Goal: Task Accomplishment & Management: Use online tool/utility

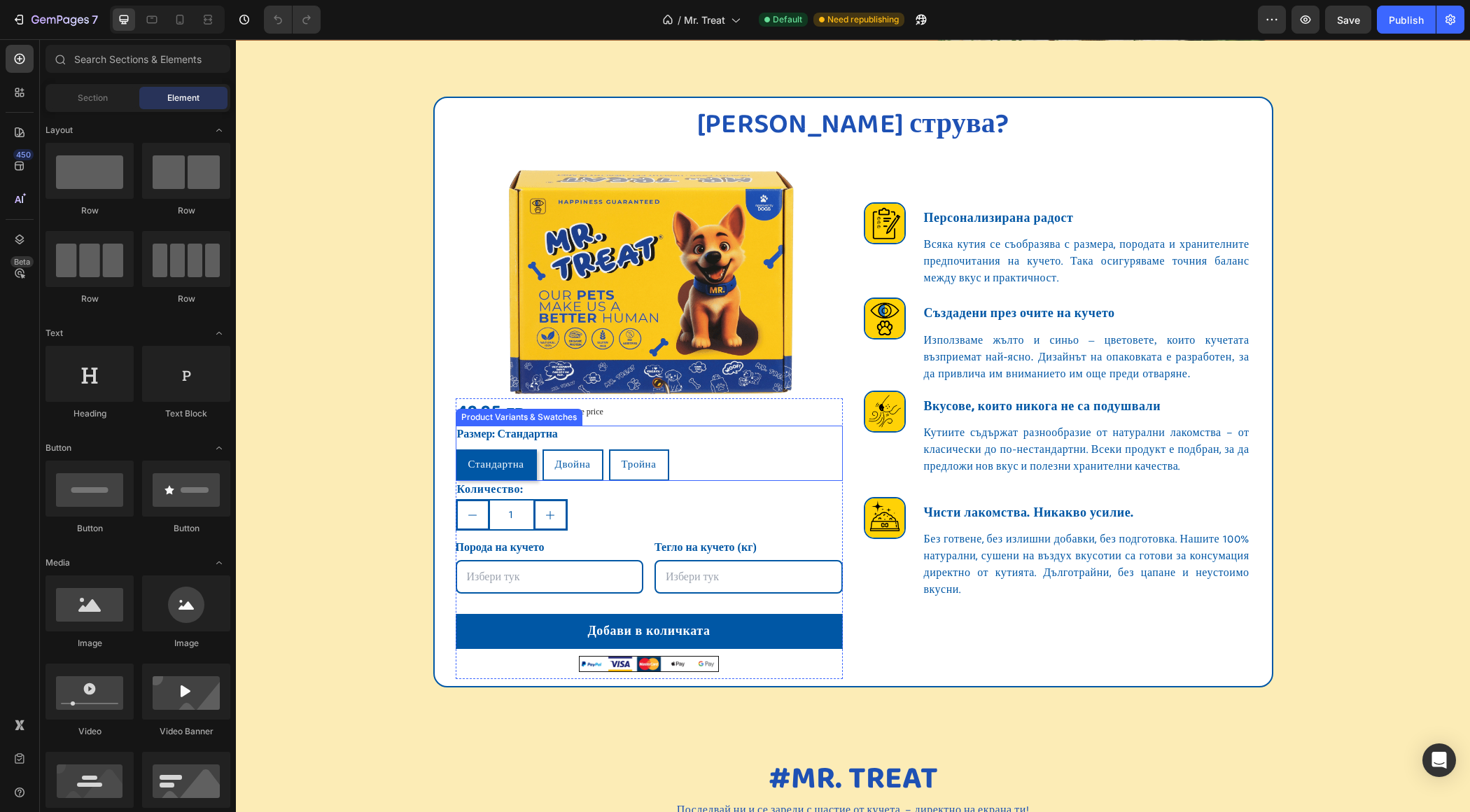
click at [682, 444] on div "Размер: Стандартна Стандартна Стандартна Стандартна Двойна Двойна Двойна Тройна…" at bounding box center [648, 453] width 387 height 56
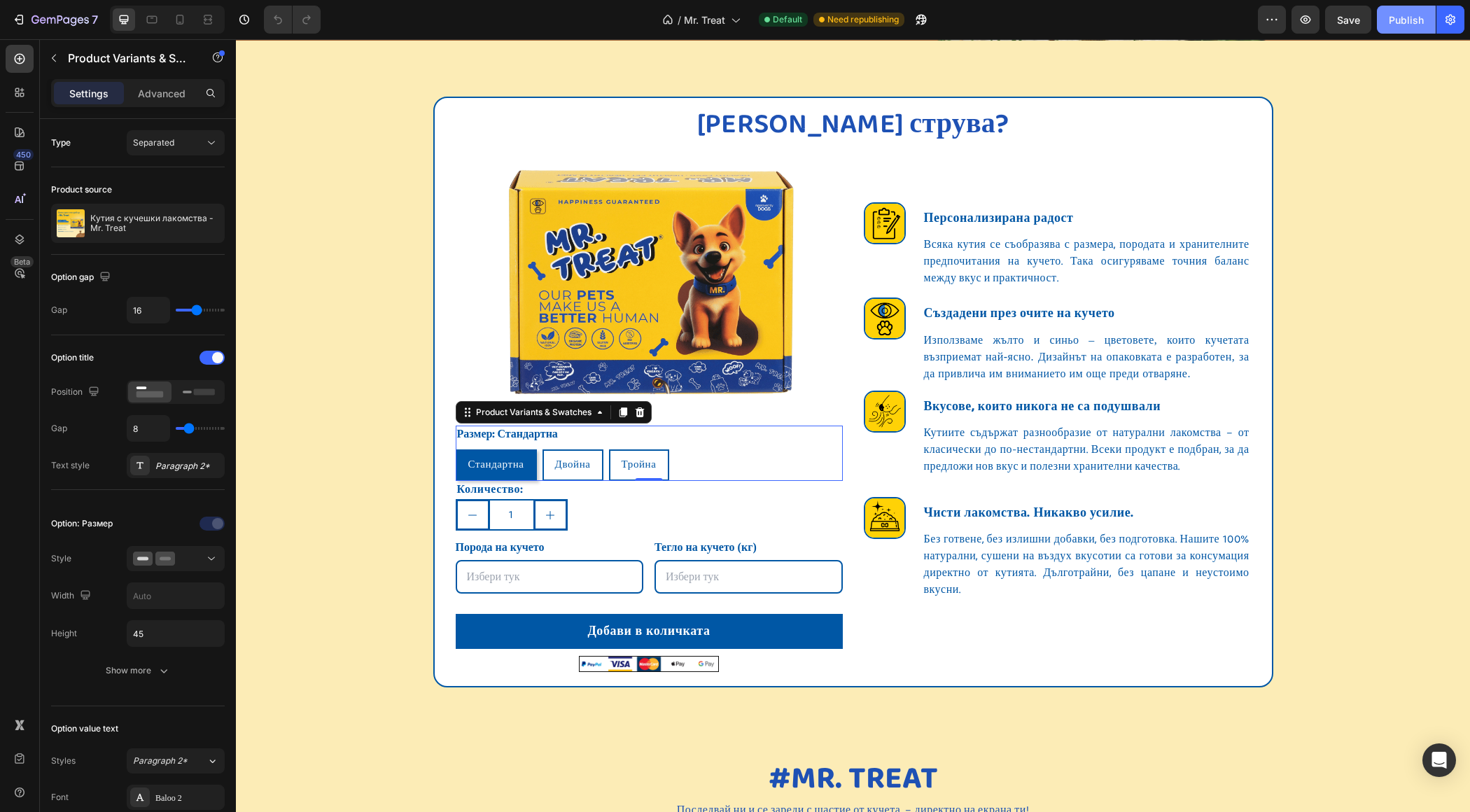
click at [1404, 21] on div "Publish" at bounding box center [1407, 19] width 35 height 15
click at [1306, 25] on icon "button" at bounding box center [1305, 19] width 14 height 14
click at [661, 438] on div "Размер: Стандартна Стандартна Стандартна Стандартна Двойна Двойна Двойна Тройна…" at bounding box center [648, 453] width 387 height 56
click at [532, 406] on div "Product Variants & Swatches" at bounding box center [533, 411] width 121 height 13
click at [642, 252] on img at bounding box center [648, 277] width 309 height 309
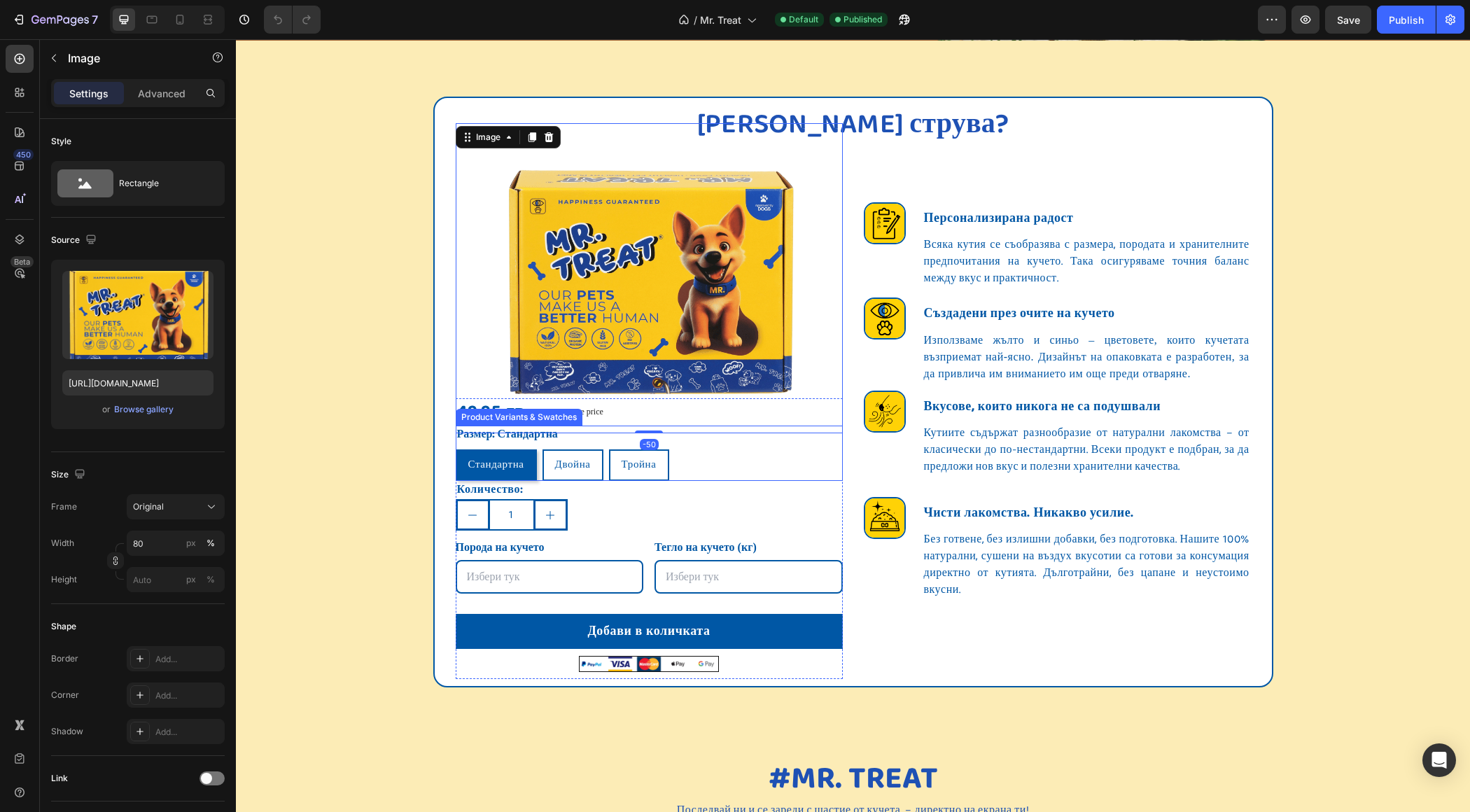
click at [534, 450] on div "Стандартна" at bounding box center [495, 465] width 81 height 31
click at [455, 449] on input "Стандартна Стандартна Стандартна" at bounding box center [455, 448] width 1 height 1
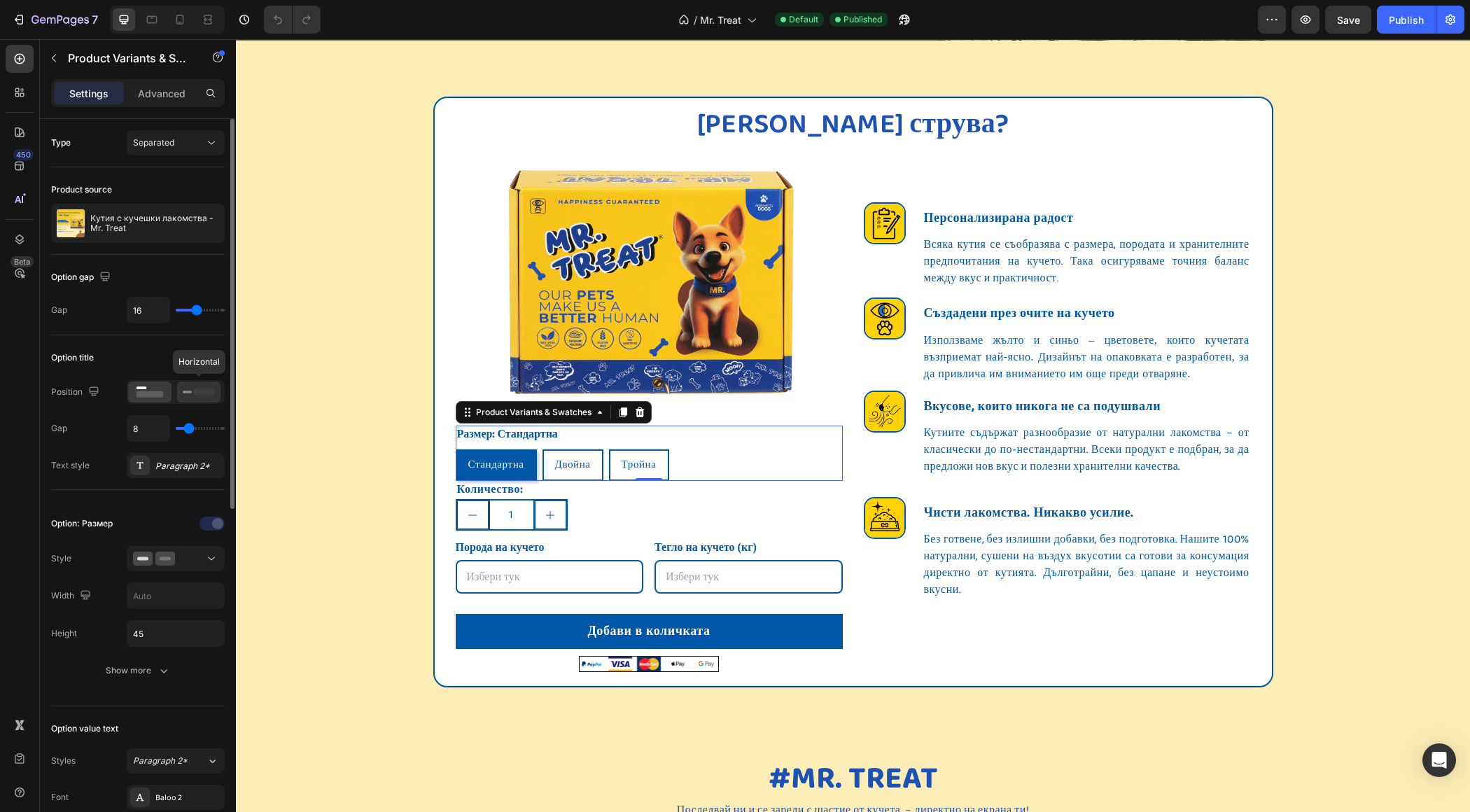
click at [202, 390] on rect at bounding box center [205, 392] width 21 height 6
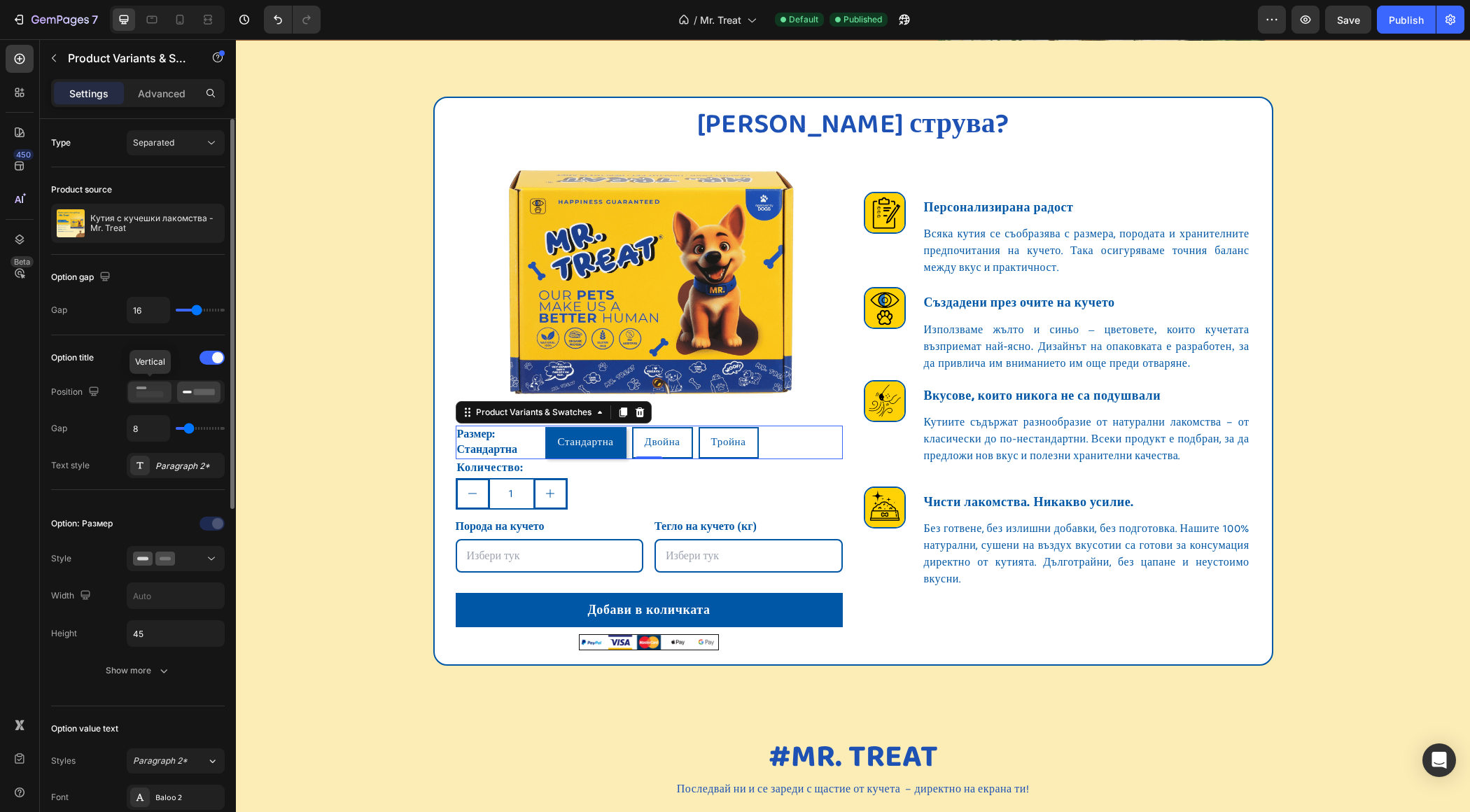
click at [158, 391] on rect at bounding box center [150, 394] width 27 height 6
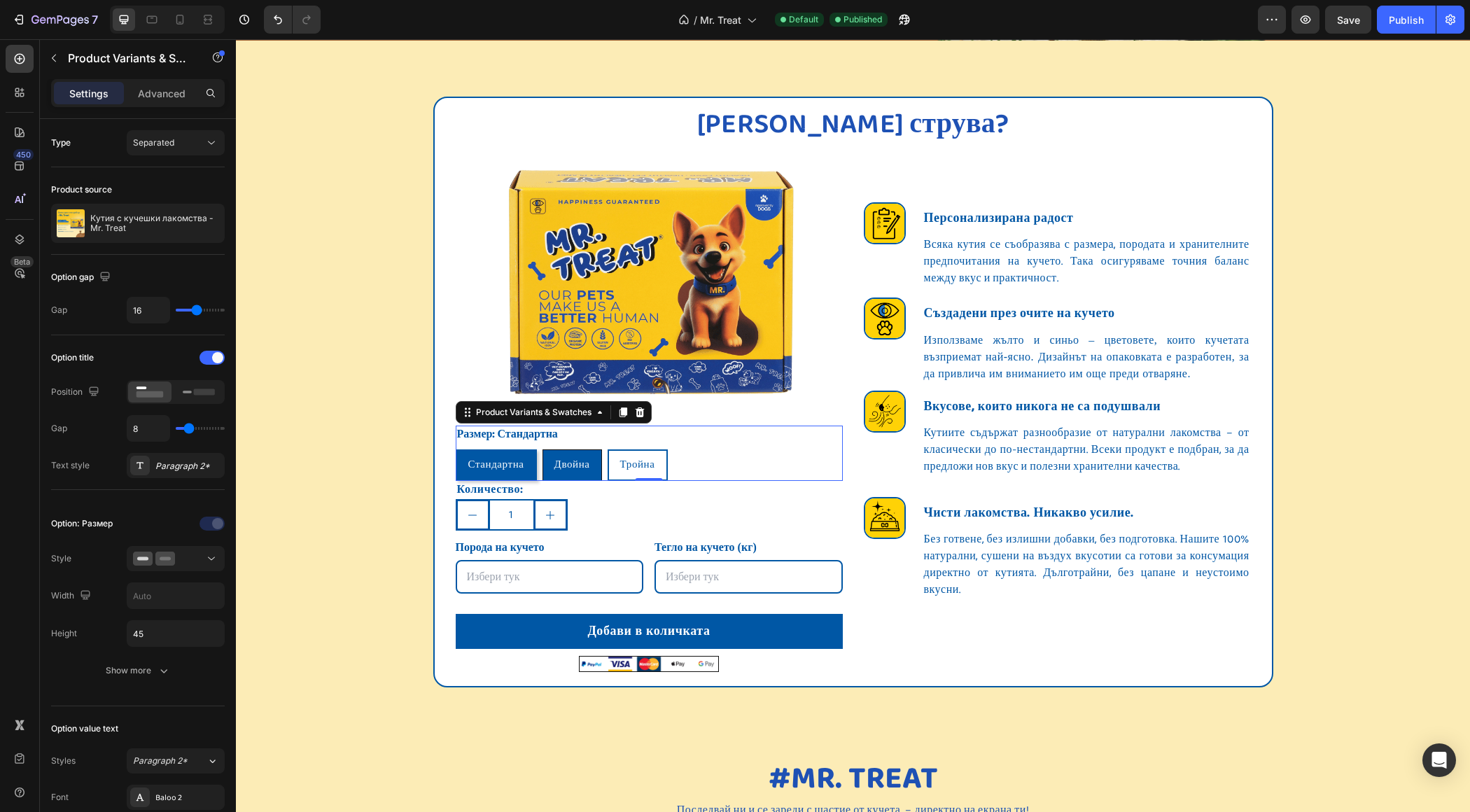
click at [582, 455] on div "Двойна" at bounding box center [572, 465] width 58 height 26
click at [543, 449] on input "Двойна Двойна Двойна" at bounding box center [542, 448] width 1 height 1
radio input "false"
click at [793, 356] on img at bounding box center [648, 277] width 309 height 309
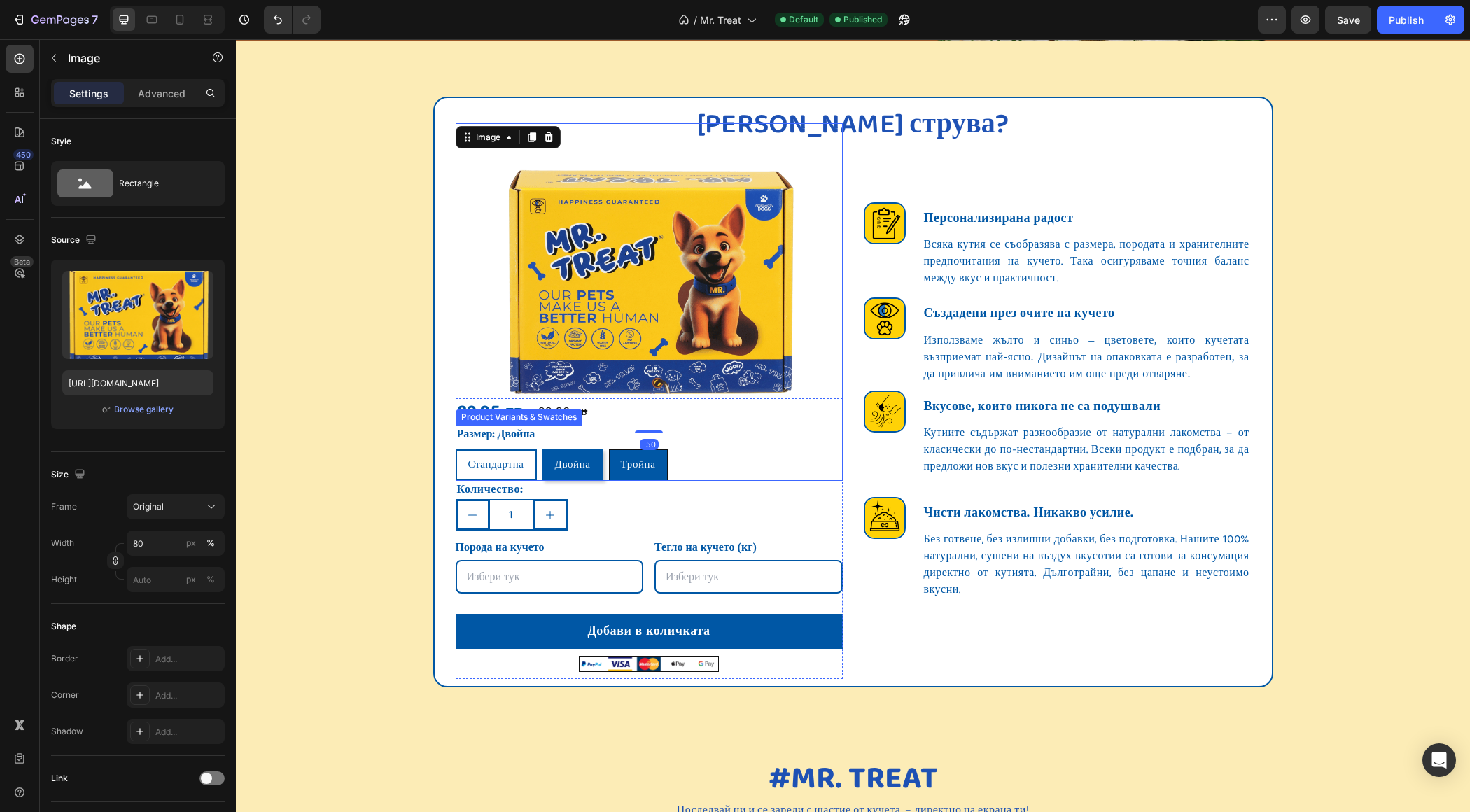
click at [633, 464] on span "Тройна" at bounding box center [638, 464] width 35 height 17
click at [609, 449] on input "[PERSON_NAME]" at bounding box center [608, 448] width 1 height 1
radio input "false"
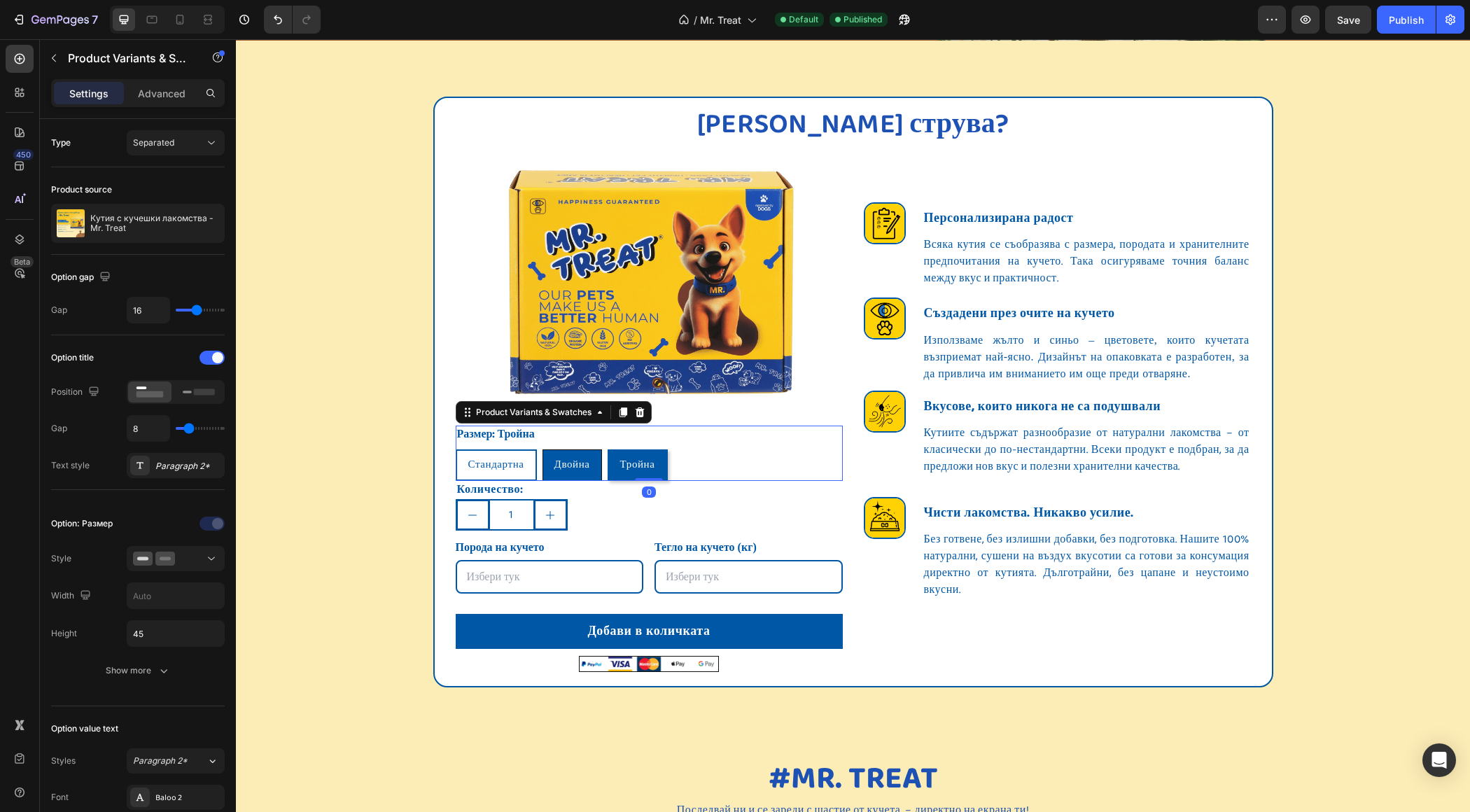
click at [573, 465] on span "Двойна" at bounding box center [572, 464] width 36 height 17
click at [543, 449] on input "Двойна Двойна Двойна" at bounding box center [542, 448] width 1 height 1
radio input "false"
click at [489, 459] on span "Стандартна" at bounding box center [495, 464] width 56 height 17
click at [455, 449] on input "Стандартна Стандартна Стандартна" at bounding box center [455, 448] width 1 height 1
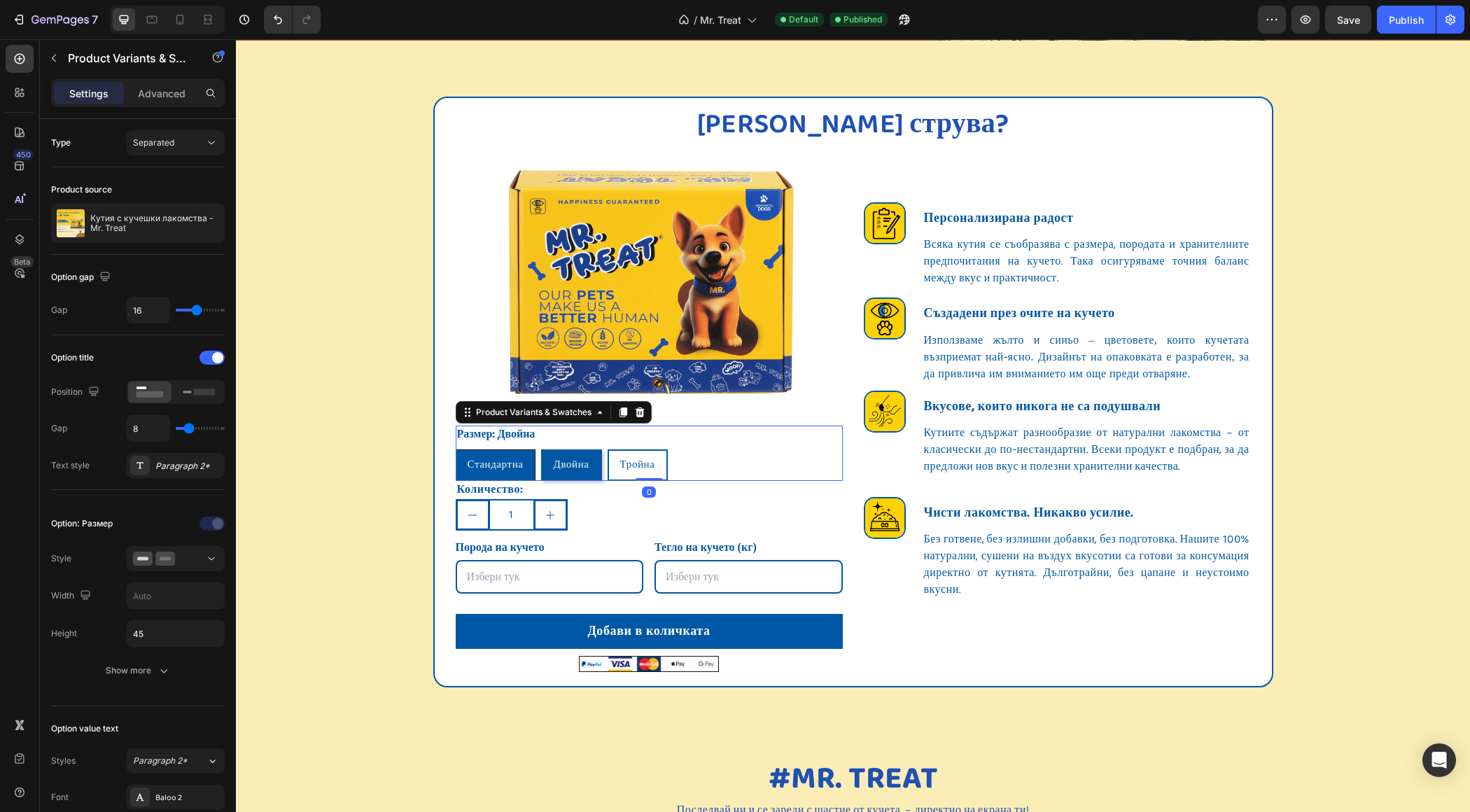
radio input "false"
click at [641, 411] on icon at bounding box center [638, 412] width 9 height 10
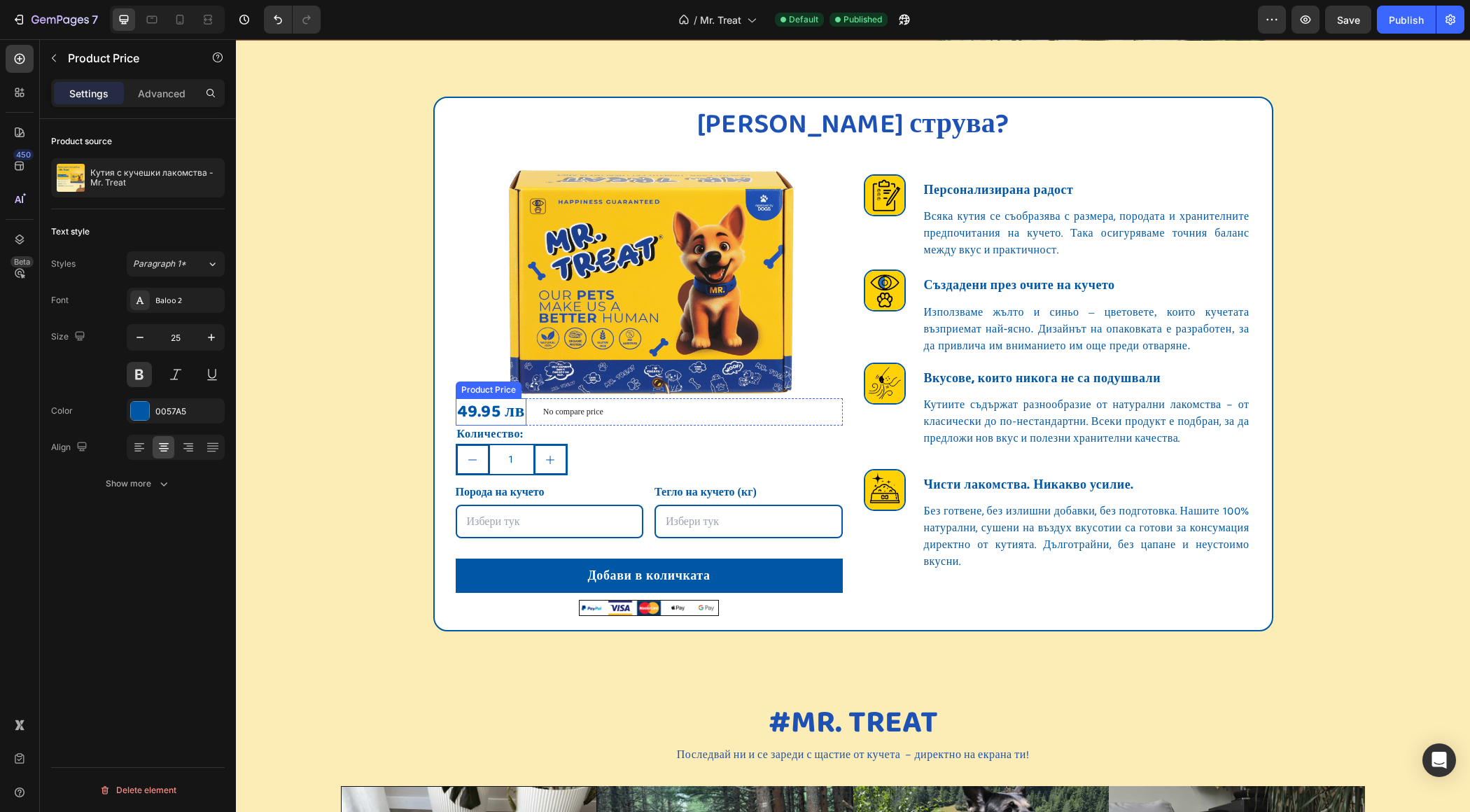
click at [514, 406] on div "49.95 лв" at bounding box center [490, 412] width 71 height 27
click at [15, 94] on icon at bounding box center [19, 93] width 14 height 14
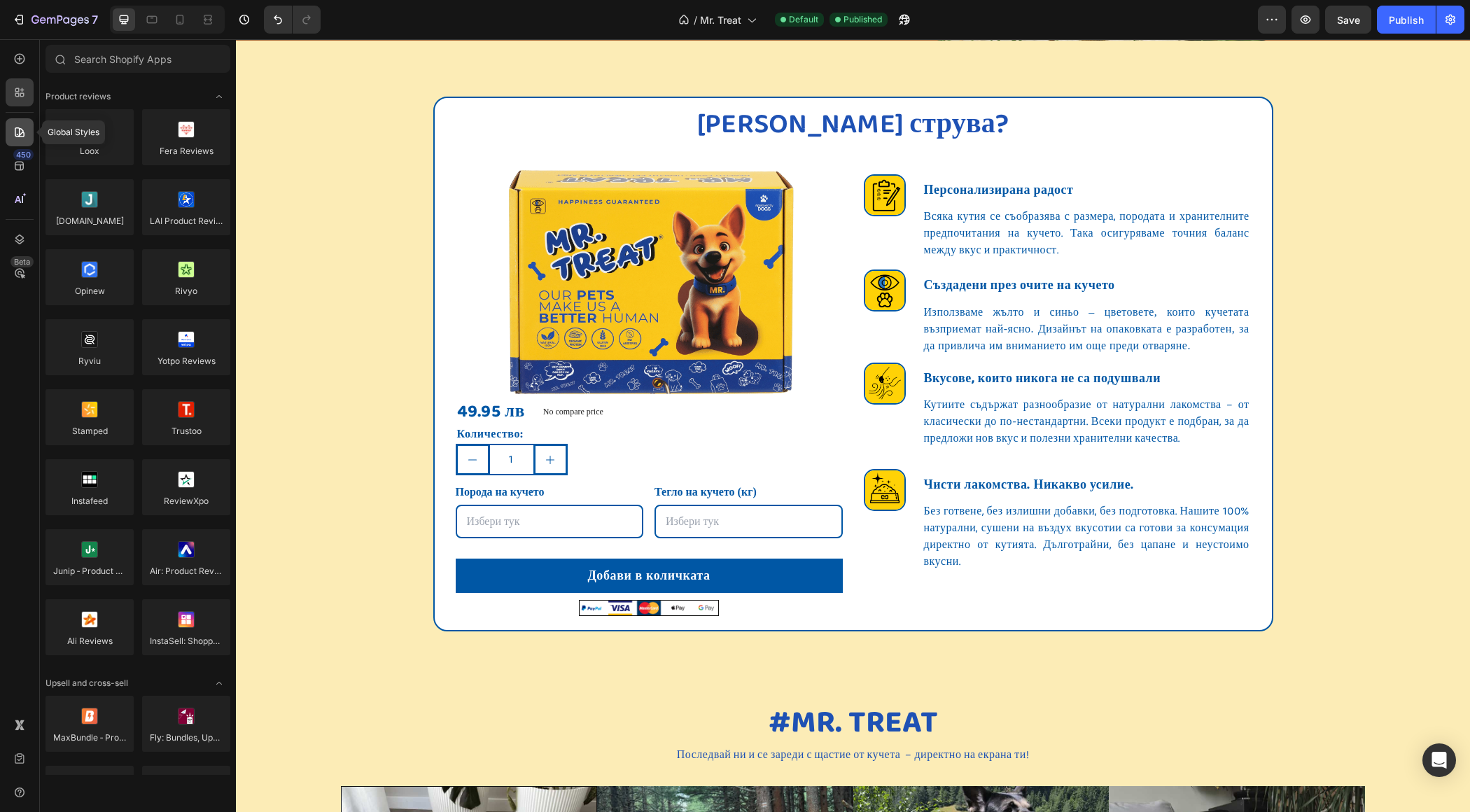
click at [18, 137] on icon at bounding box center [19, 133] width 14 height 14
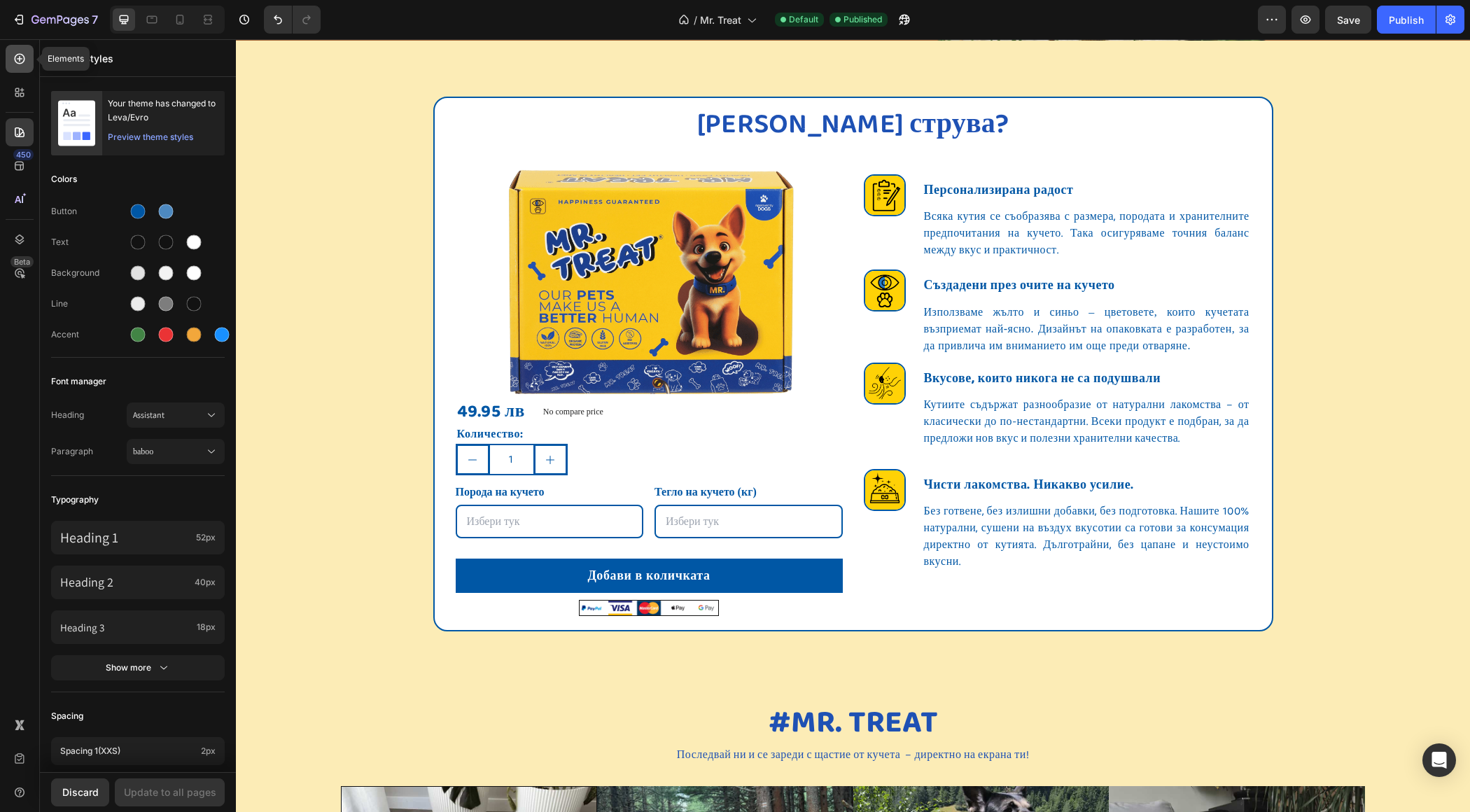
click at [22, 56] on icon at bounding box center [19, 58] width 11 height 11
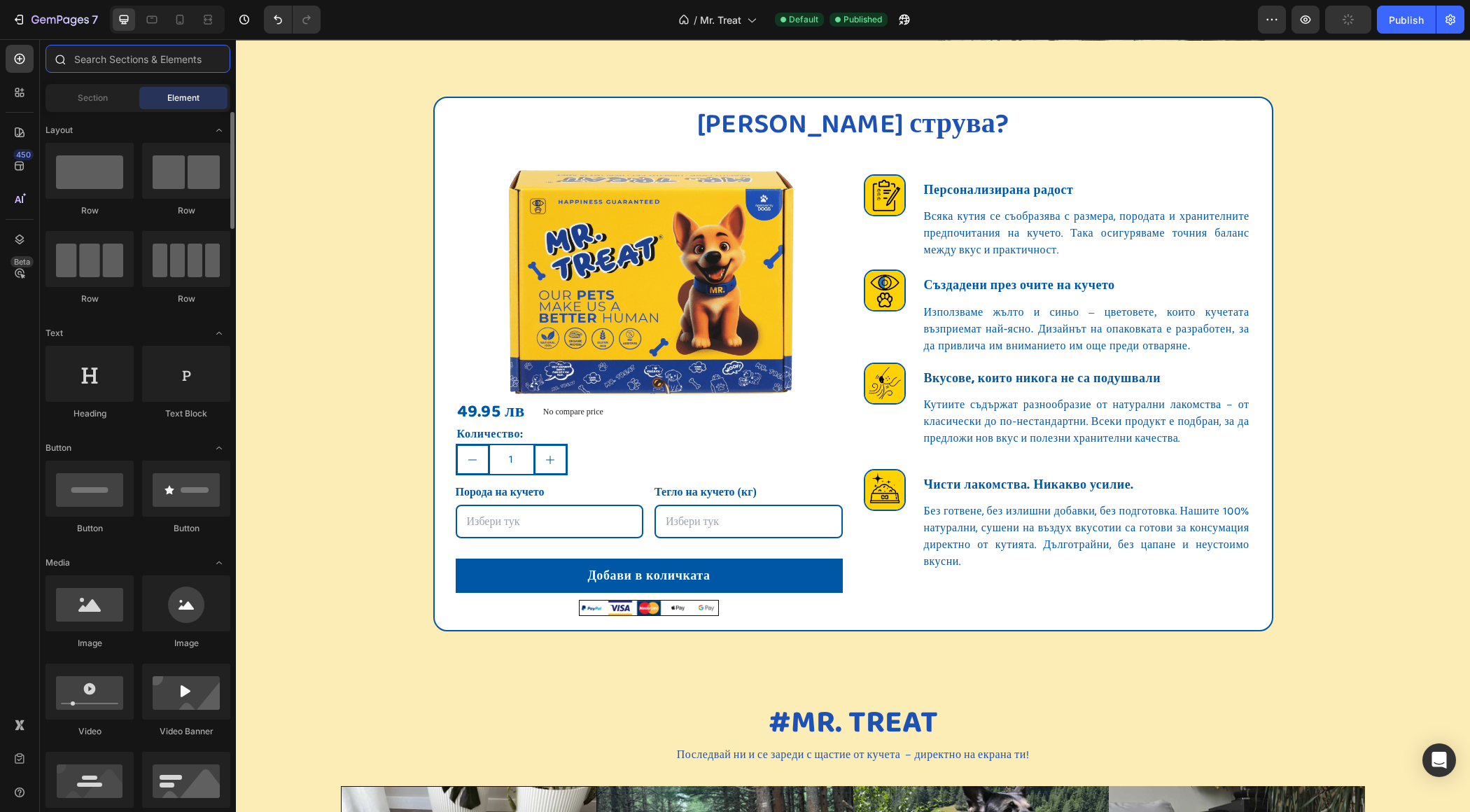
click at [128, 51] on input "text" at bounding box center [138, 58] width 185 height 28
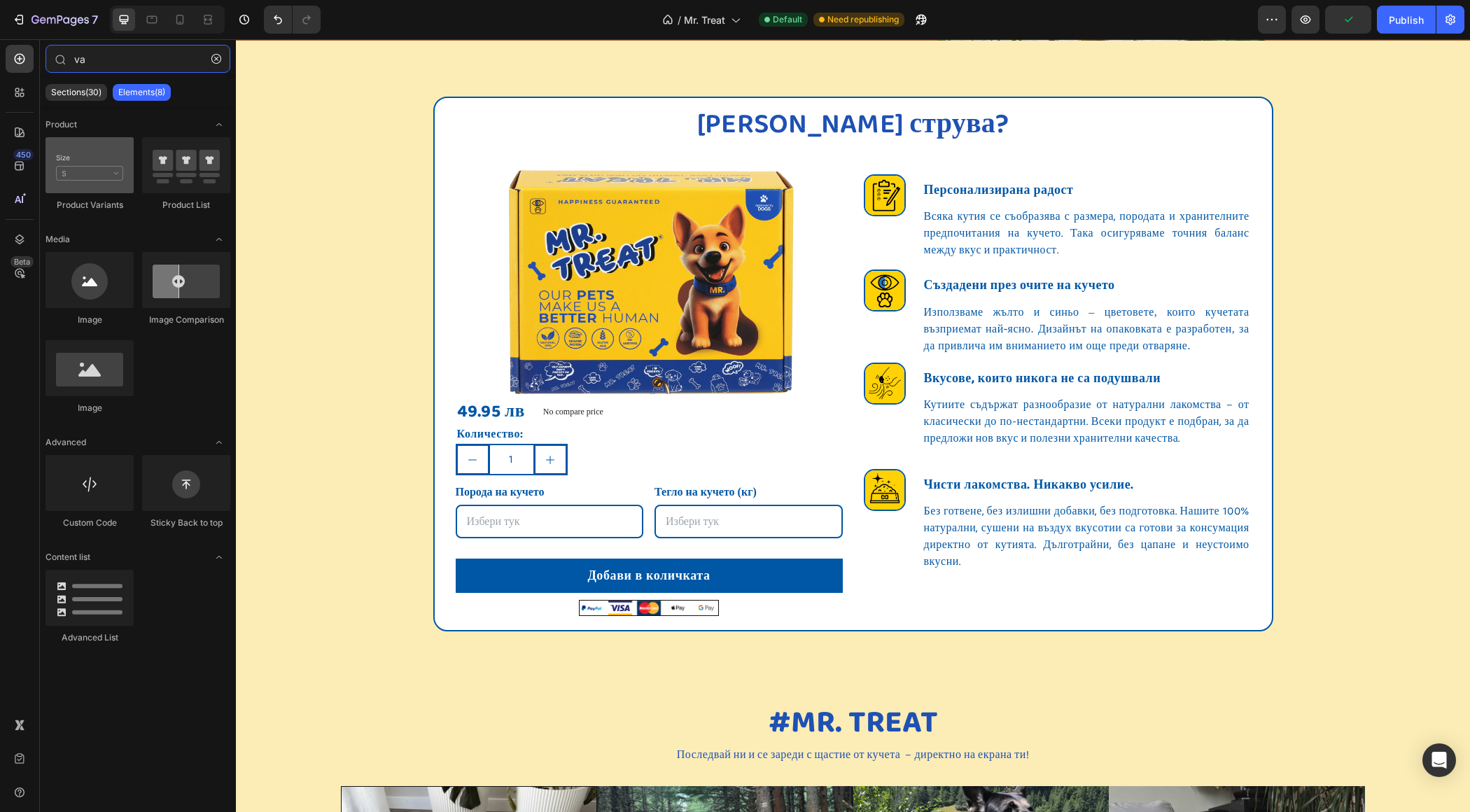
type input "va"
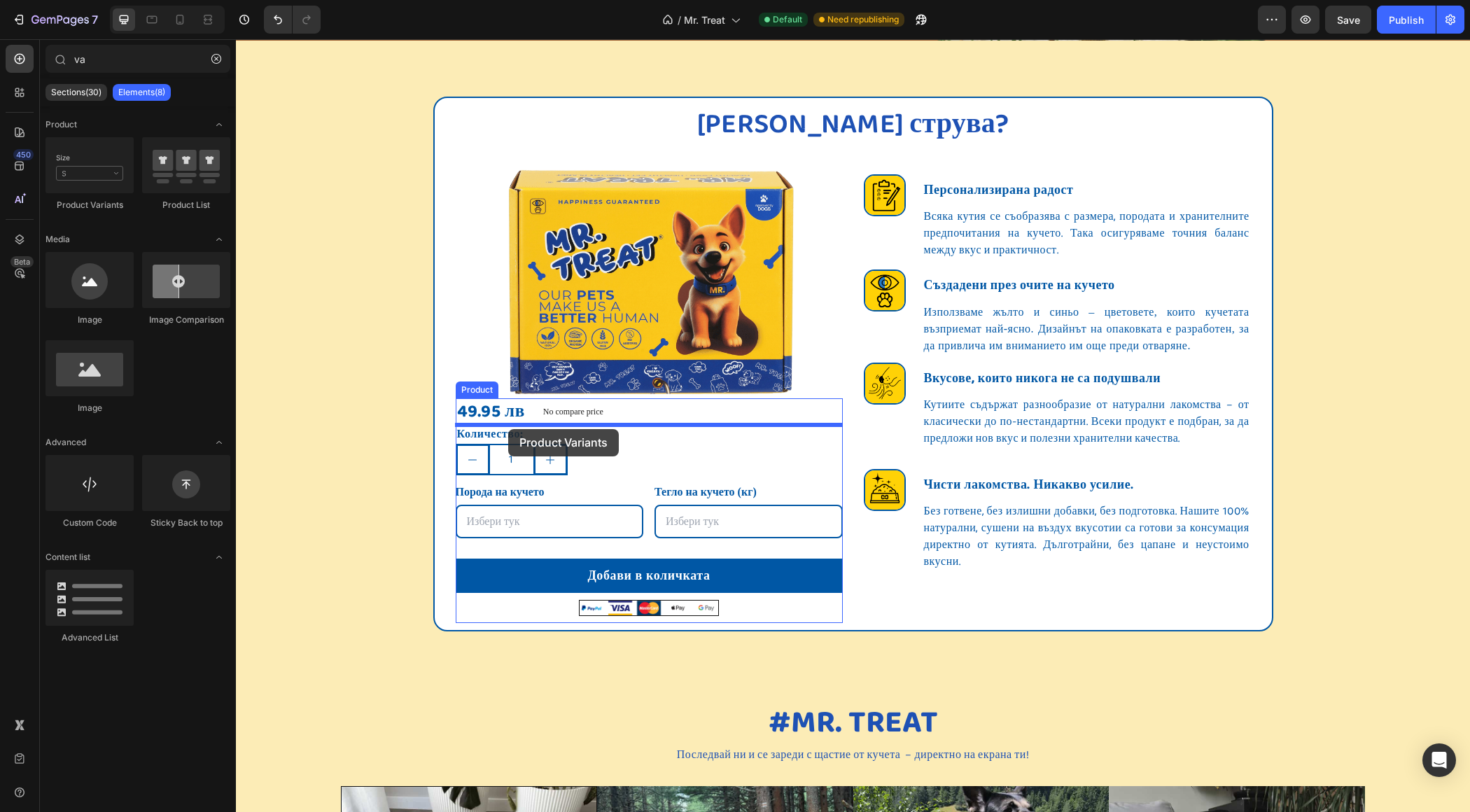
drag, startPoint x: 323, startPoint y: 202, endPoint x: 508, endPoint y: 429, distance: 292.8
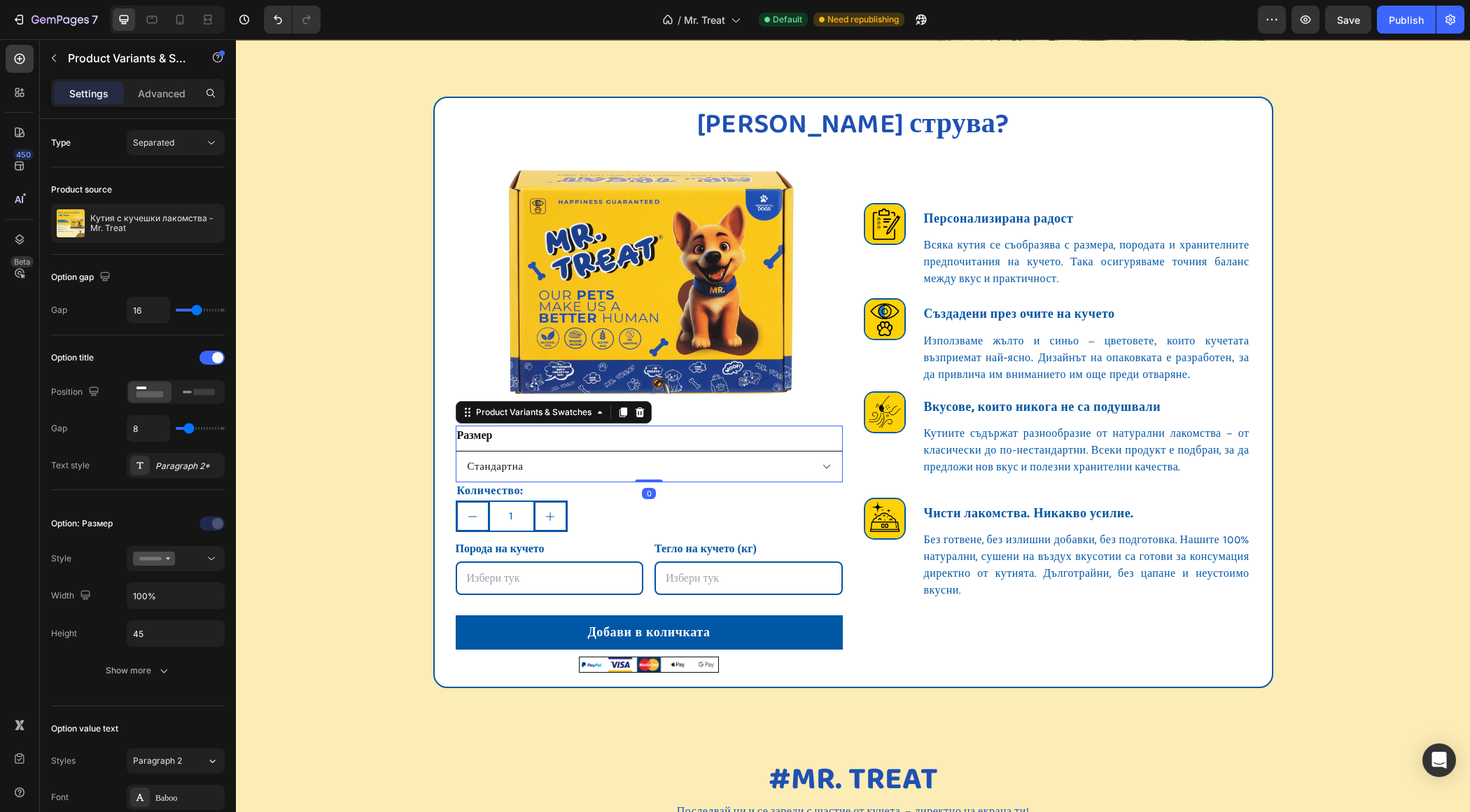
click at [530, 462] on select "Стандартна Двойна Тройна" at bounding box center [648, 466] width 387 height 31
click at [587, 465] on select "Стандартна Двойна Тройна" at bounding box center [648, 466] width 387 height 31
click at [455, 450] on select "Стандартна Двойна Тройна" at bounding box center [648, 466] width 387 height 31
click at [150, 388] on icon at bounding box center [149, 392] width 32 height 16
click at [200, 389] on rect at bounding box center [205, 392] width 21 height 6
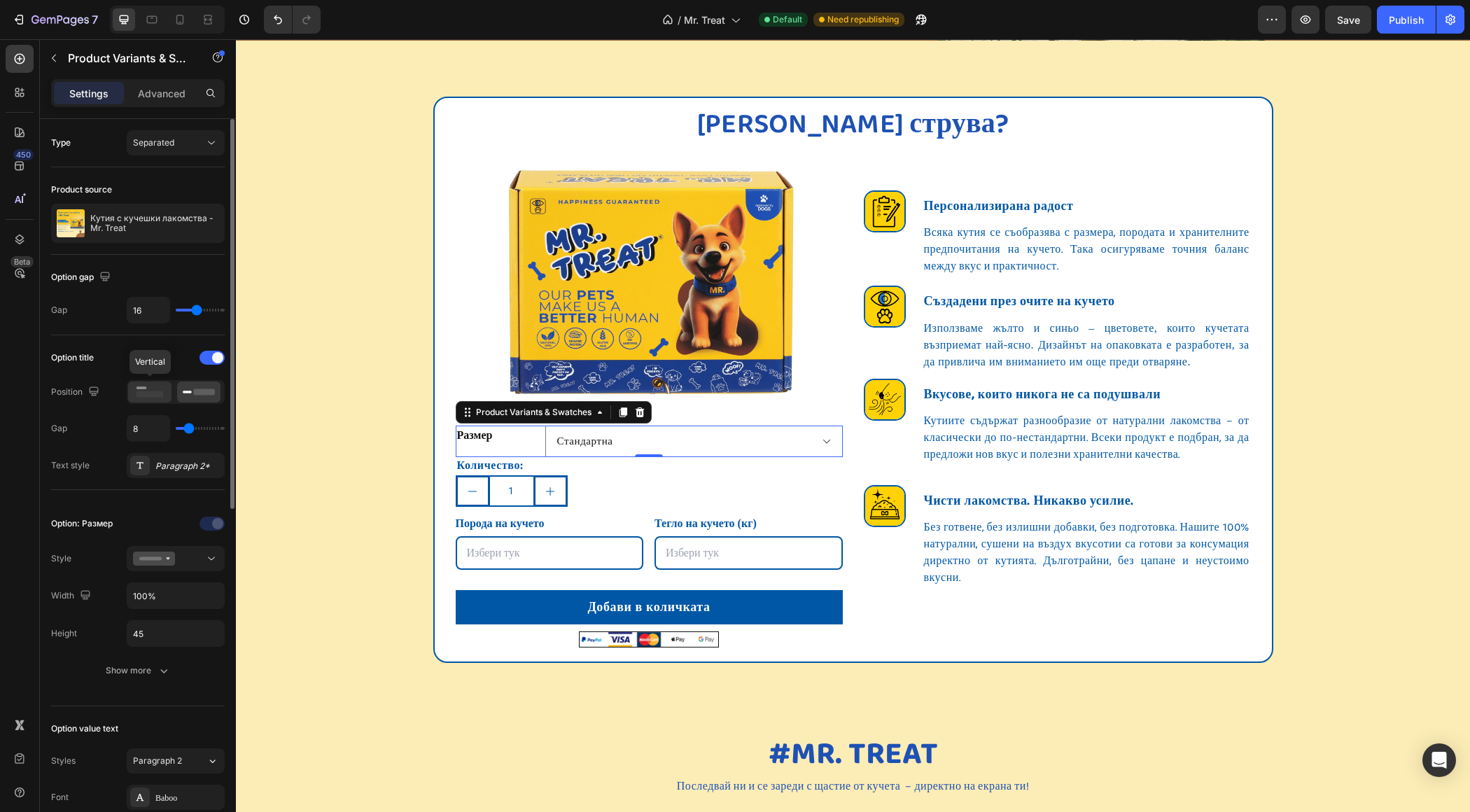
click at [168, 391] on div at bounding box center [149, 392] width 44 height 21
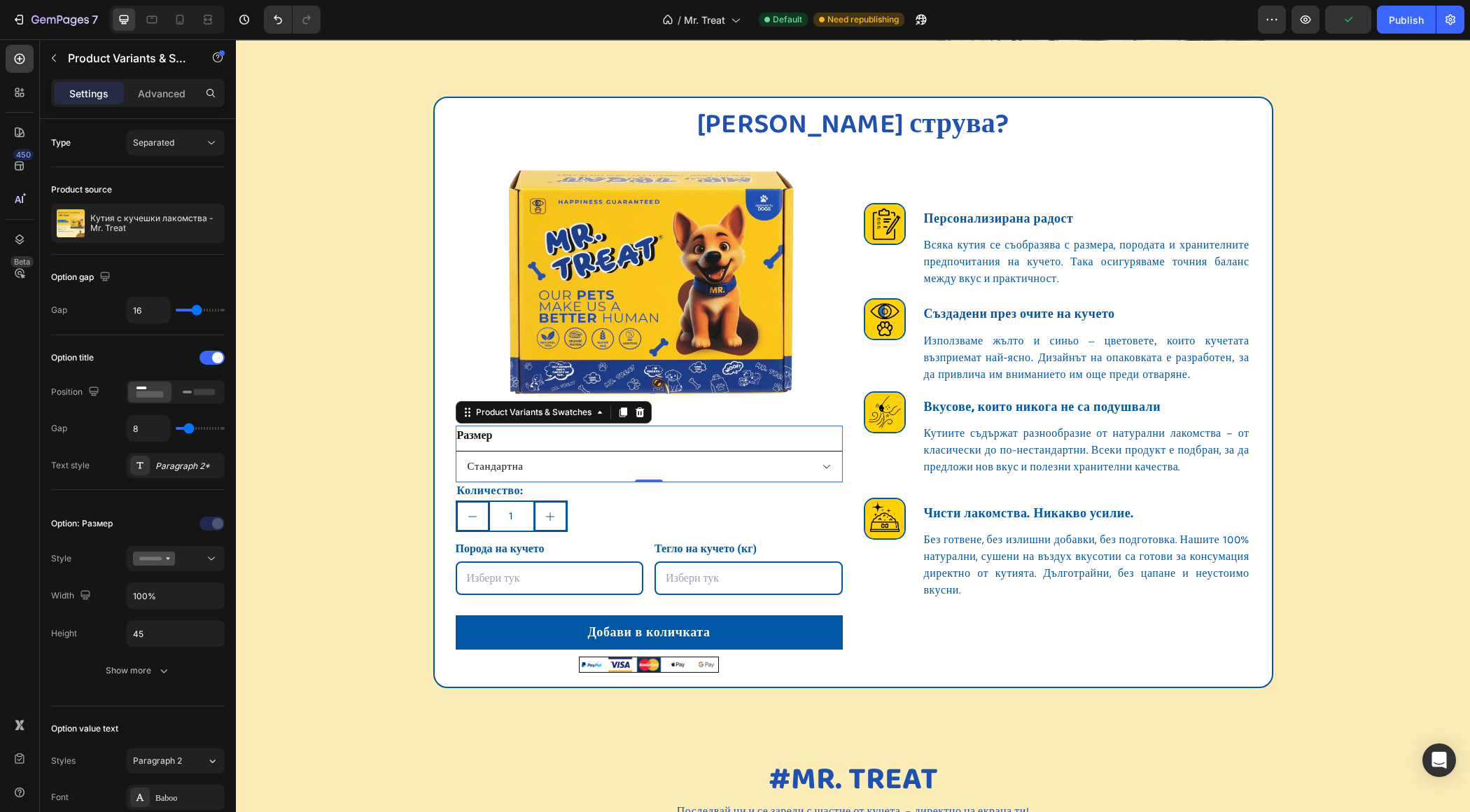
click at [832, 468] on select "Стандартна Двойна Тройна" at bounding box center [648, 466] width 387 height 31
click at [831, 461] on select "Стандартна Двойна Тройна" at bounding box center [648, 466] width 387 height 31
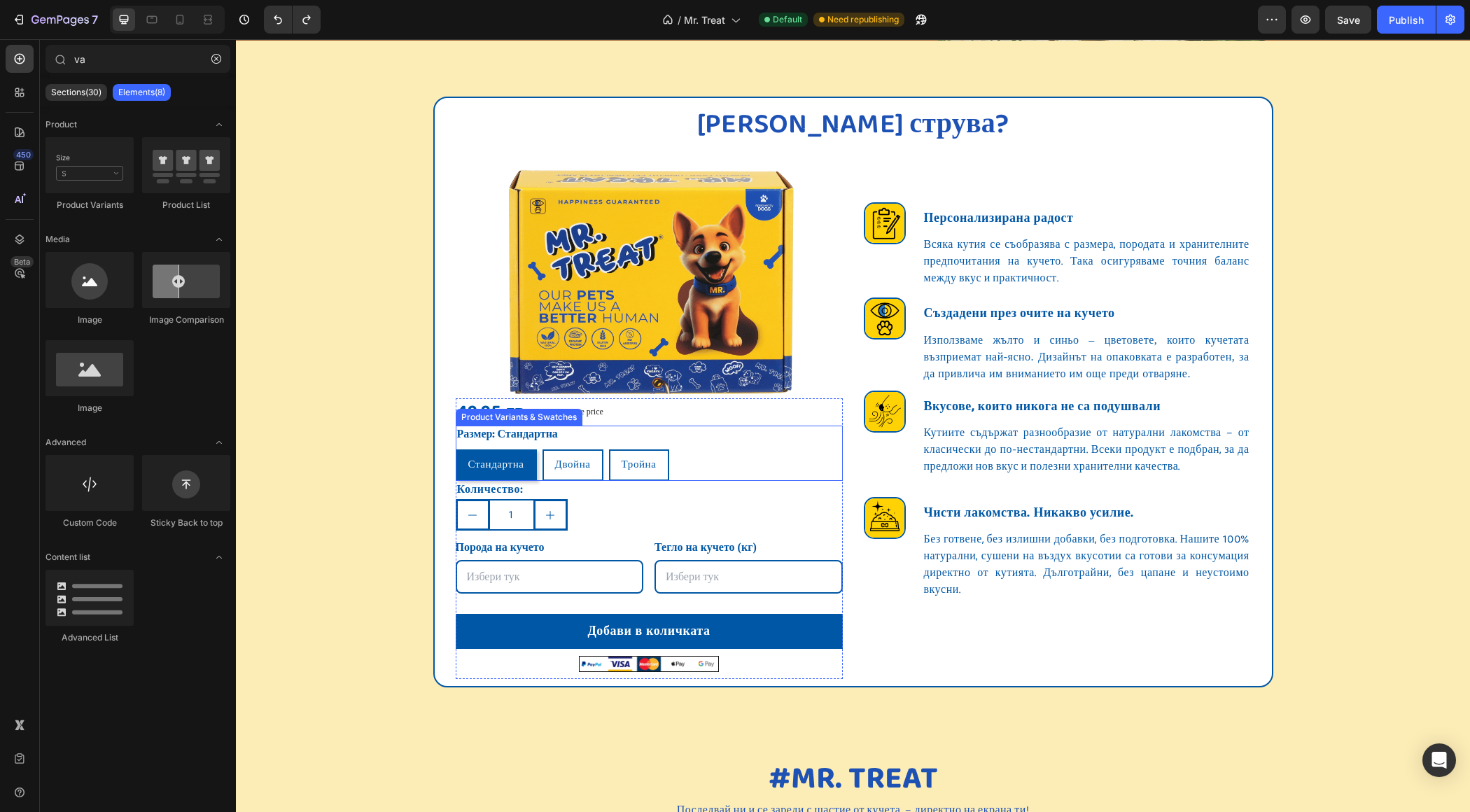
click at [574, 435] on div "Размер: Стандартна Стандартна Стандартна Стандартна Двойна Двойна Двойна Тройна…" at bounding box center [648, 453] width 387 height 56
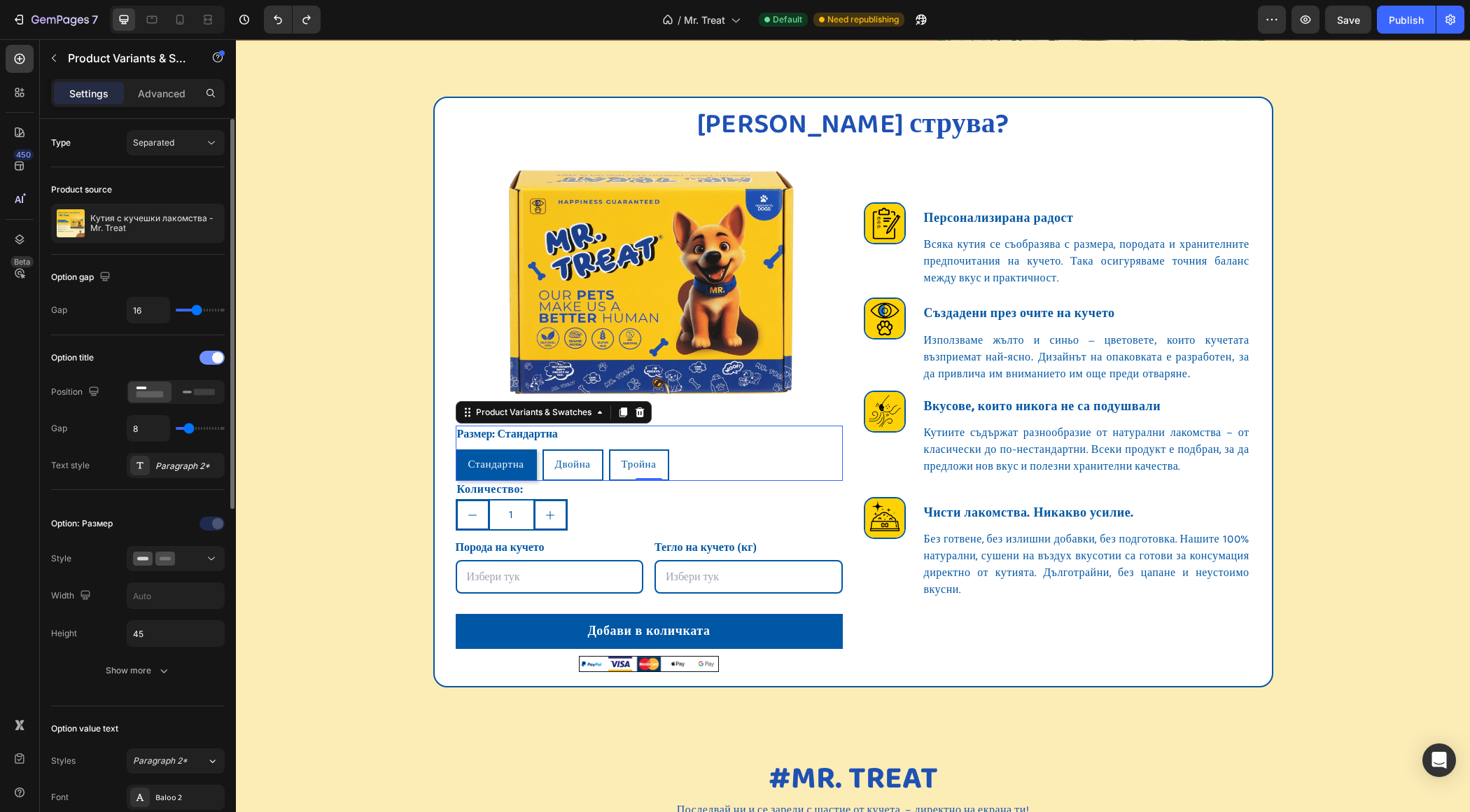
click at [213, 355] on span at bounding box center [217, 357] width 11 height 11
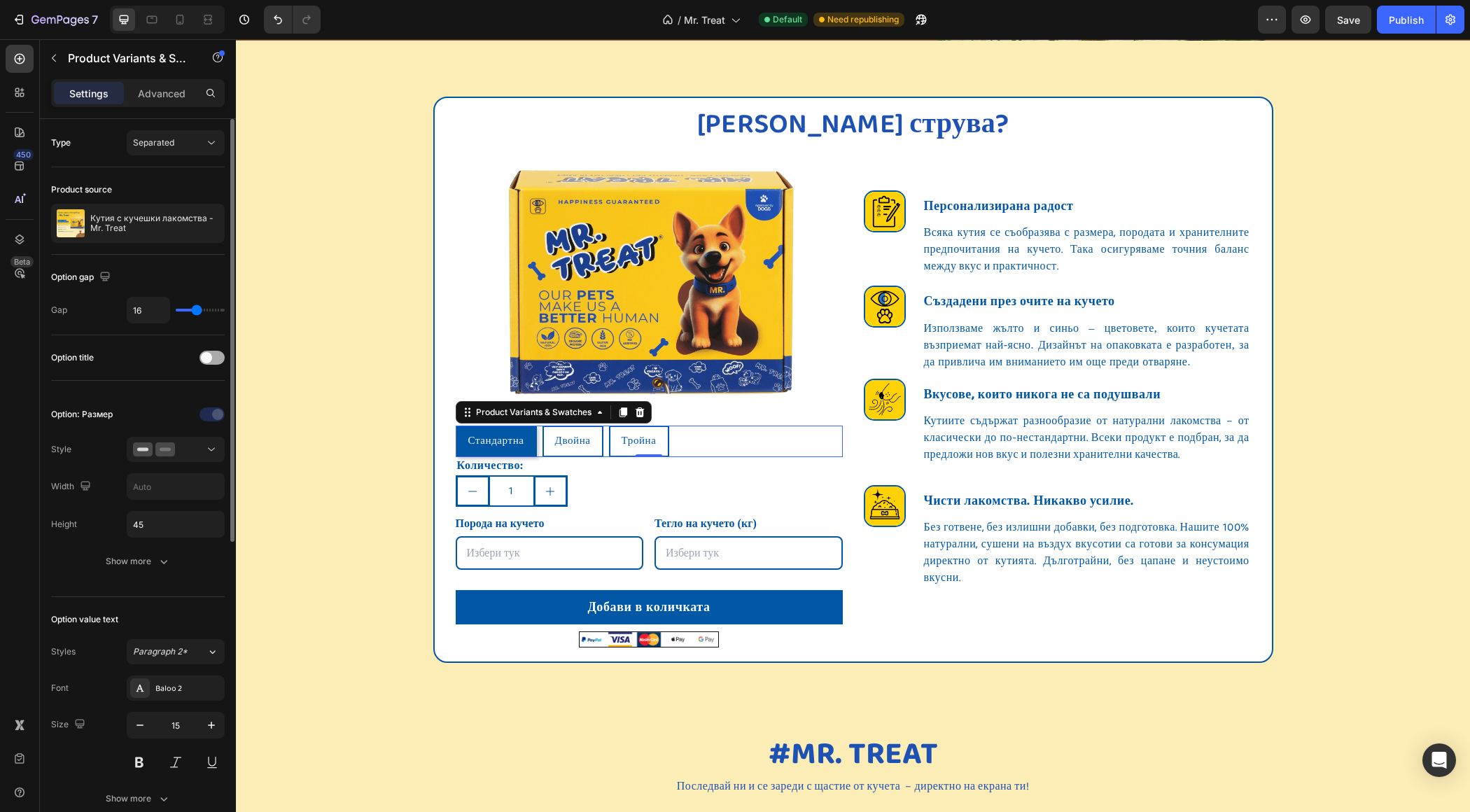
click at [213, 355] on div at bounding box center [213, 358] width 25 height 14
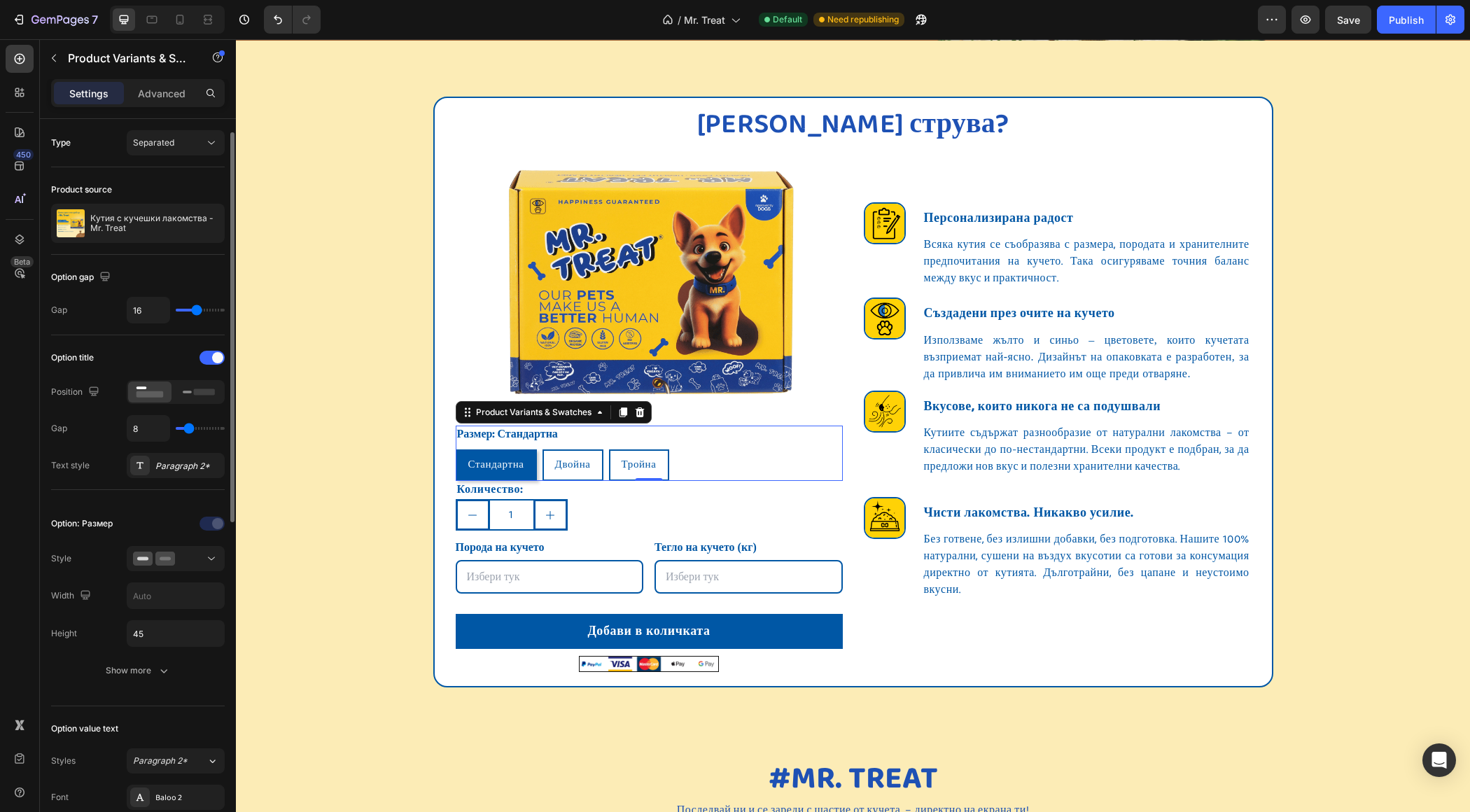
scroll to position [64, 0]
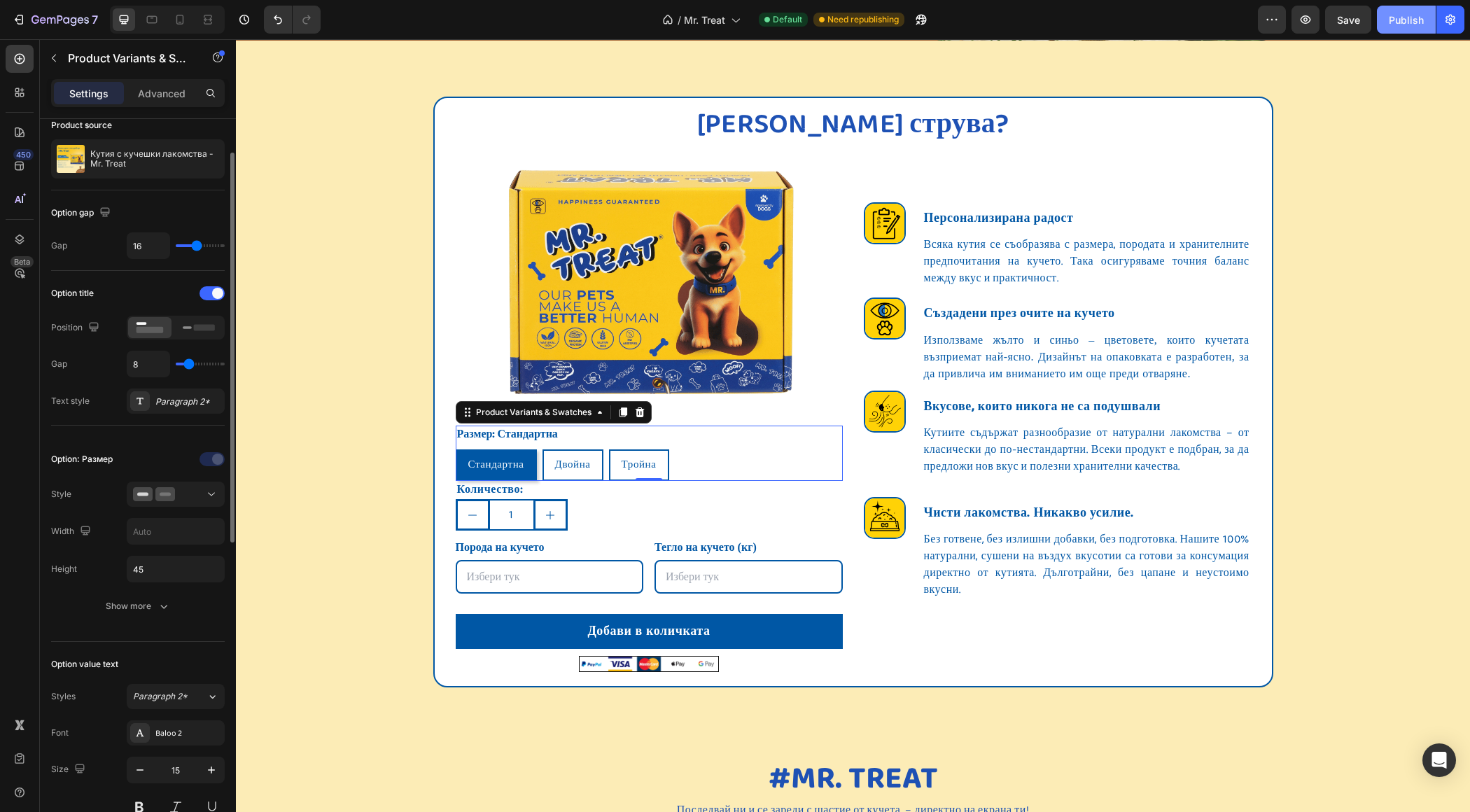
click at [1424, 17] on div "Publish" at bounding box center [1407, 19] width 35 height 15
click at [1456, 23] on icon "button" at bounding box center [1451, 19] width 14 height 14
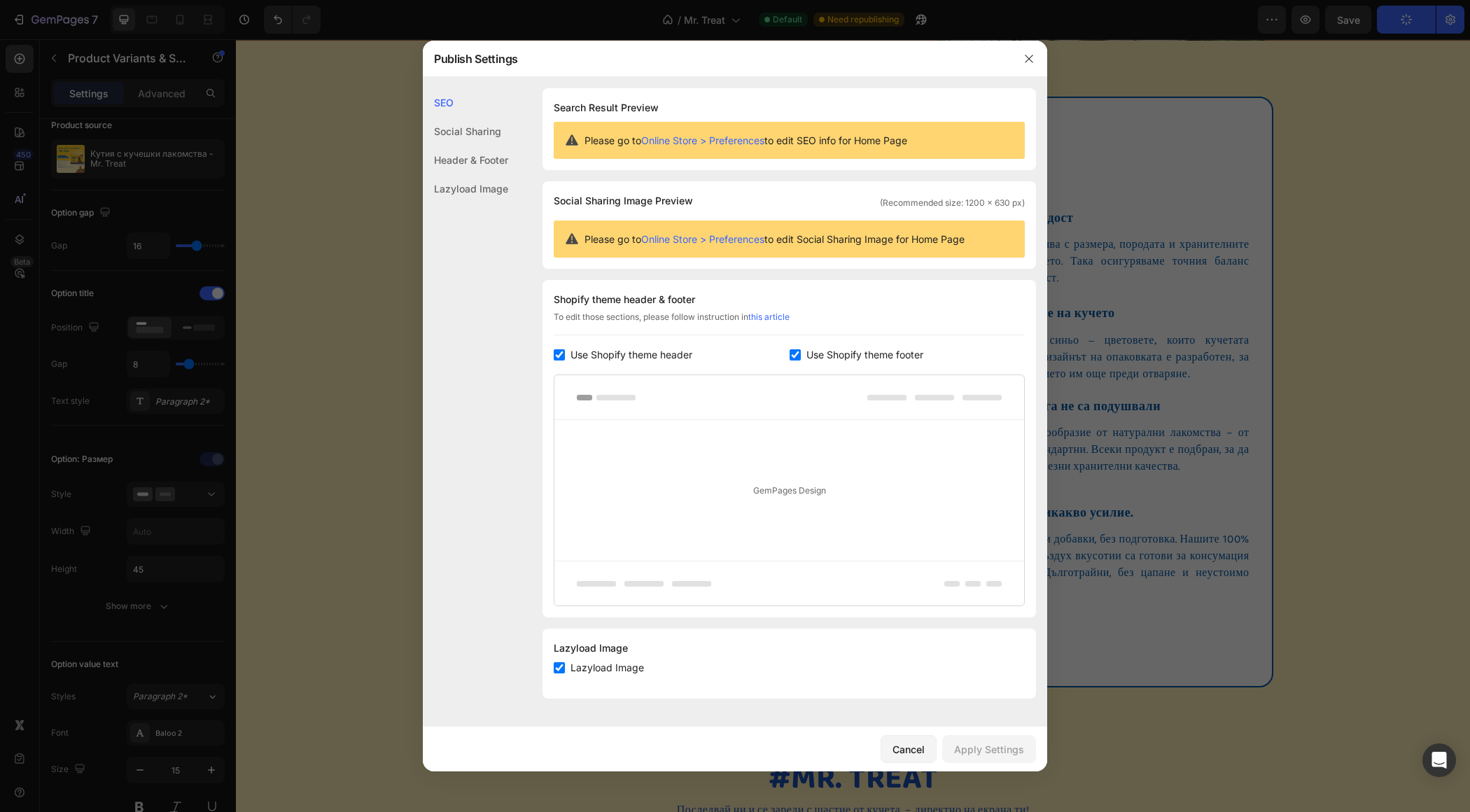
click at [454, 124] on div "Social Sharing" at bounding box center [466, 131] width 86 height 28
click at [462, 151] on div "Header & Footer" at bounding box center [466, 159] width 86 height 28
click at [471, 188] on div "Lazyload Image" at bounding box center [466, 188] width 86 height 28
click at [771, 779] on div "View live page" at bounding box center [761, 780] width 80 height 19
click at [1026, 58] on icon "button" at bounding box center [1028, 58] width 11 height 11
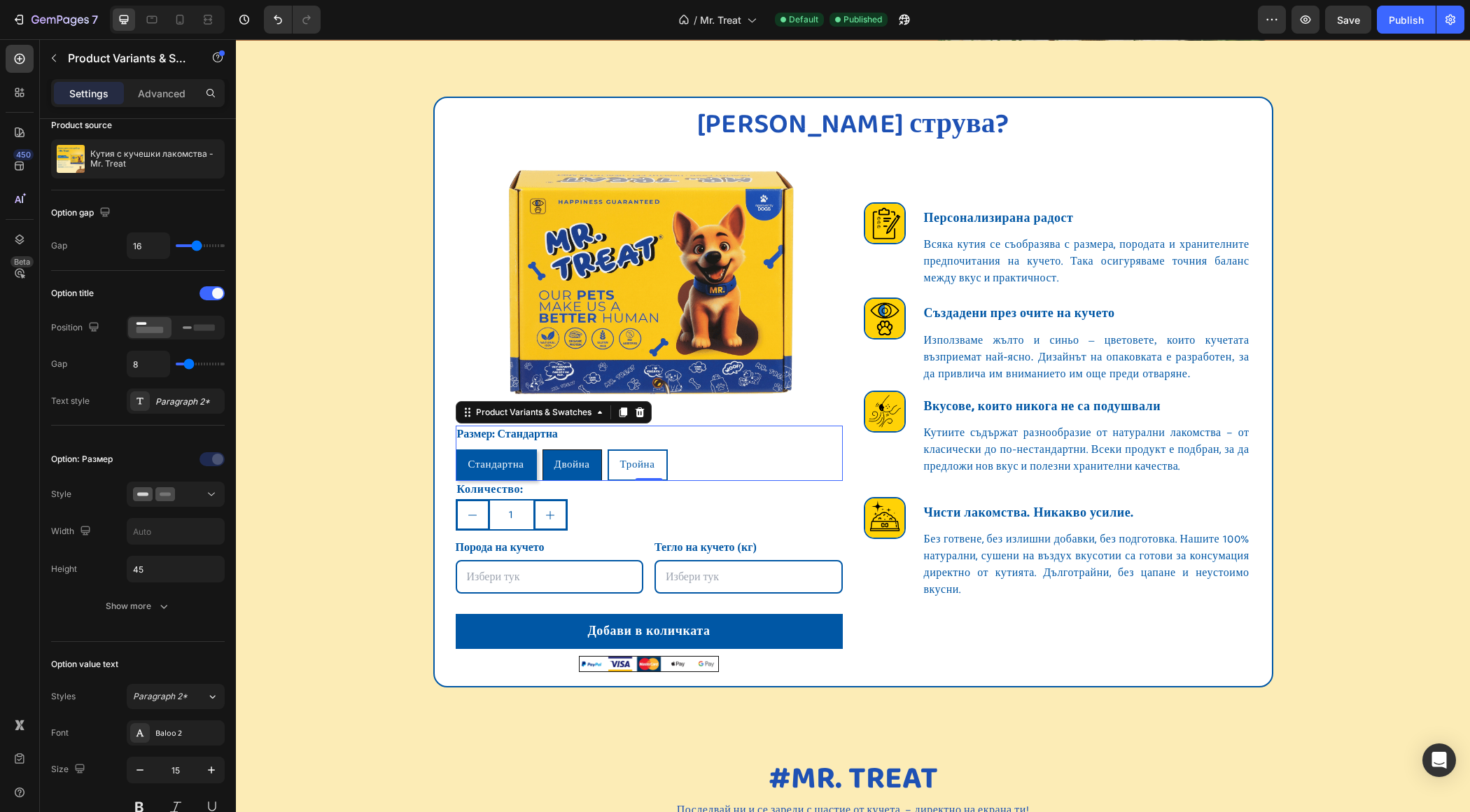
click at [584, 471] on span "Двойна" at bounding box center [572, 464] width 36 height 17
click at [543, 449] on input "Двойна Двойна Двойна" at bounding box center [542, 448] width 1 height 1
radio input "false"
click at [649, 458] on span "Тройна" at bounding box center [638, 464] width 35 height 17
click at [609, 449] on input "[PERSON_NAME]" at bounding box center [608, 448] width 1 height 1
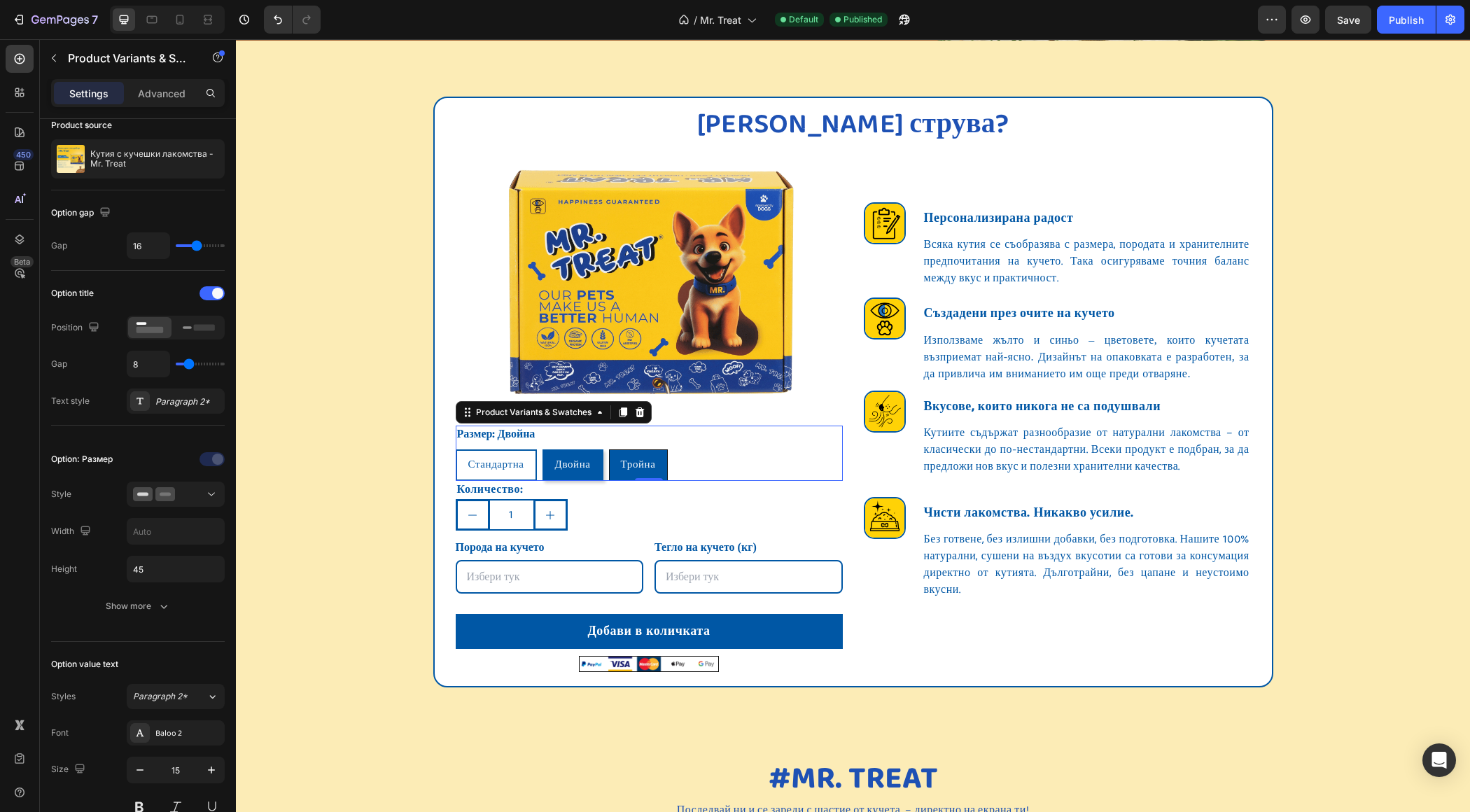
radio input "false"
click at [479, 461] on span "Стандартна" at bounding box center [495, 464] width 56 height 17
click at [455, 449] on input "Стандартна Стандартна Стандартна" at bounding box center [455, 448] width 1 height 1
radio input "false"
click at [631, 466] on span "Тройна" at bounding box center [638, 464] width 35 height 17
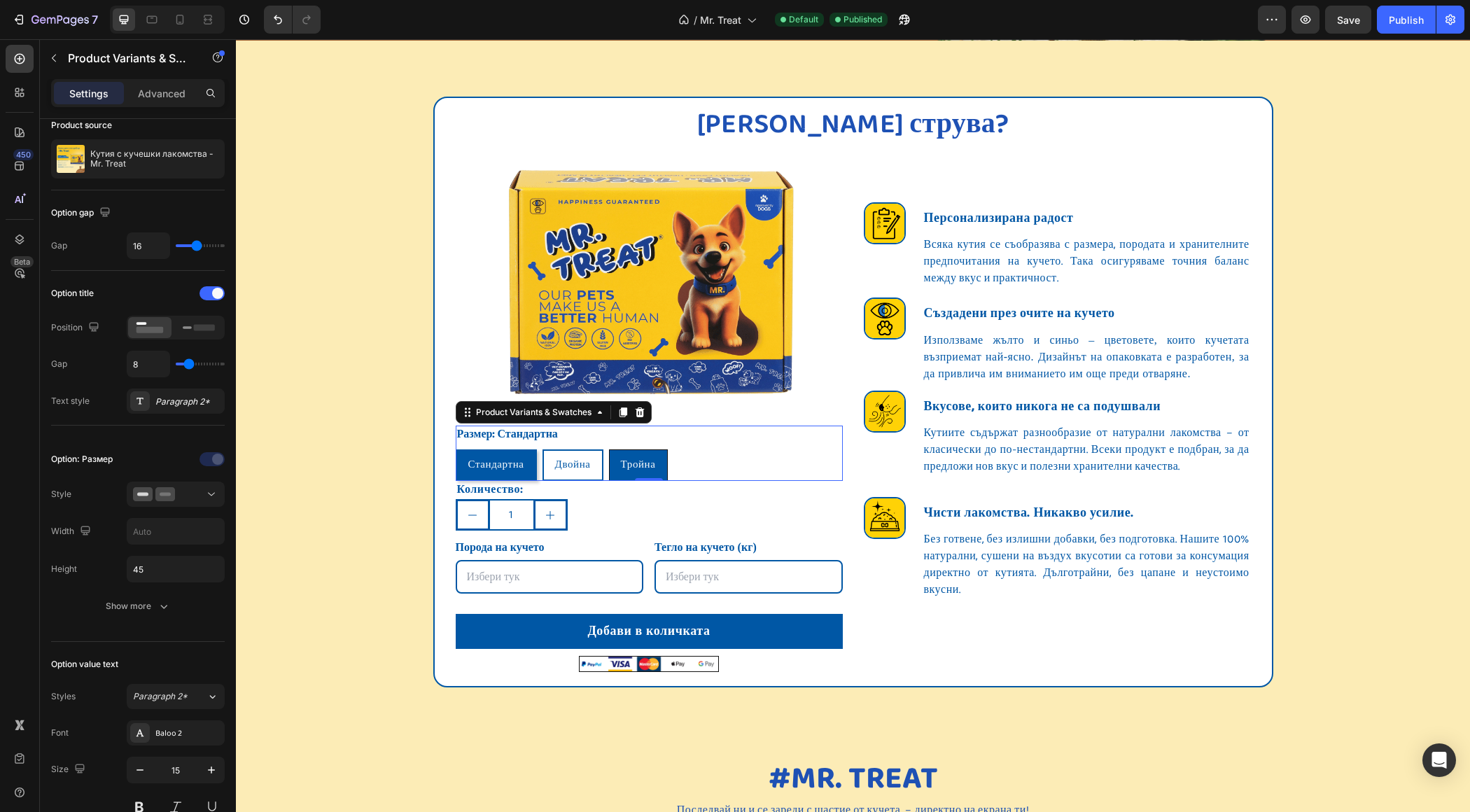
click at [609, 449] on input "[PERSON_NAME]" at bounding box center [608, 448] width 1 height 1
radio input "false"
click at [548, 463] on div "Двойна" at bounding box center [572, 465] width 58 height 26
click at [543, 449] on input "Двойна Двойна Двойна" at bounding box center [542, 448] width 1 height 1
radio input "false"
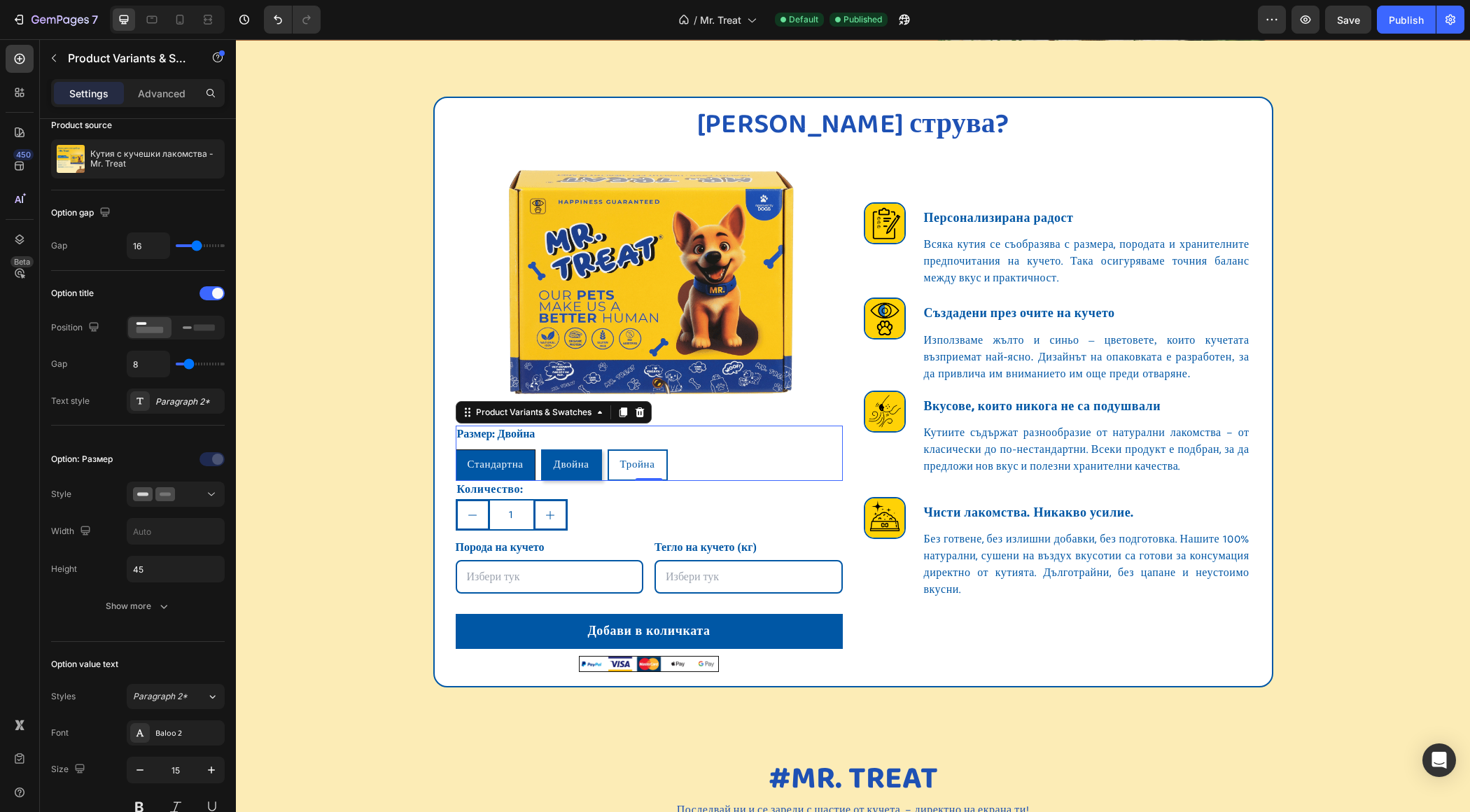
click at [500, 463] on span "Стандартна" at bounding box center [495, 464] width 56 height 17
click at [455, 449] on input "Стандартна Стандартна Стандартна" at bounding box center [455, 448] width 1 height 1
radio input "false"
click at [17, 56] on icon at bounding box center [19, 58] width 11 height 11
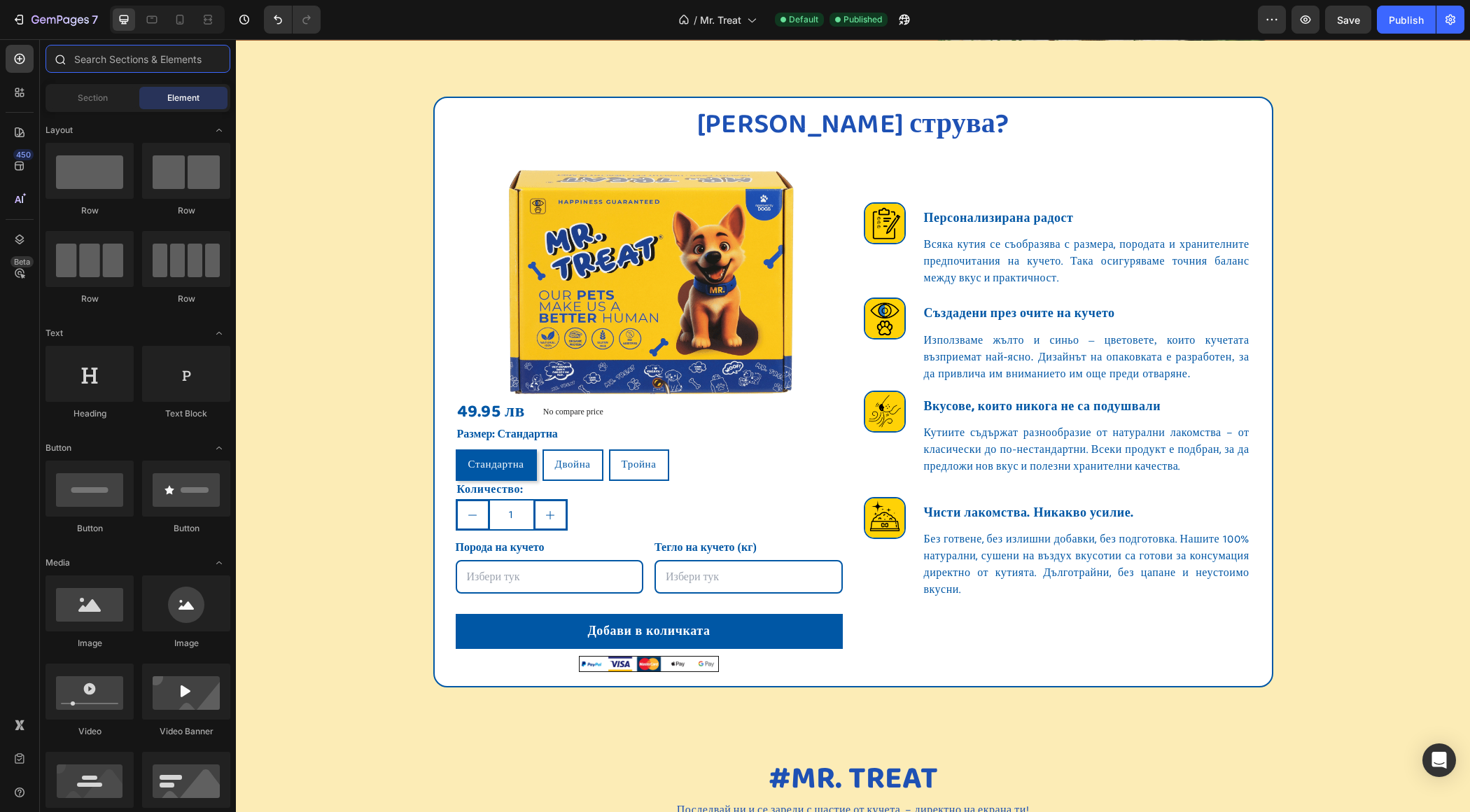
click at [128, 60] on input "text" at bounding box center [138, 58] width 185 height 28
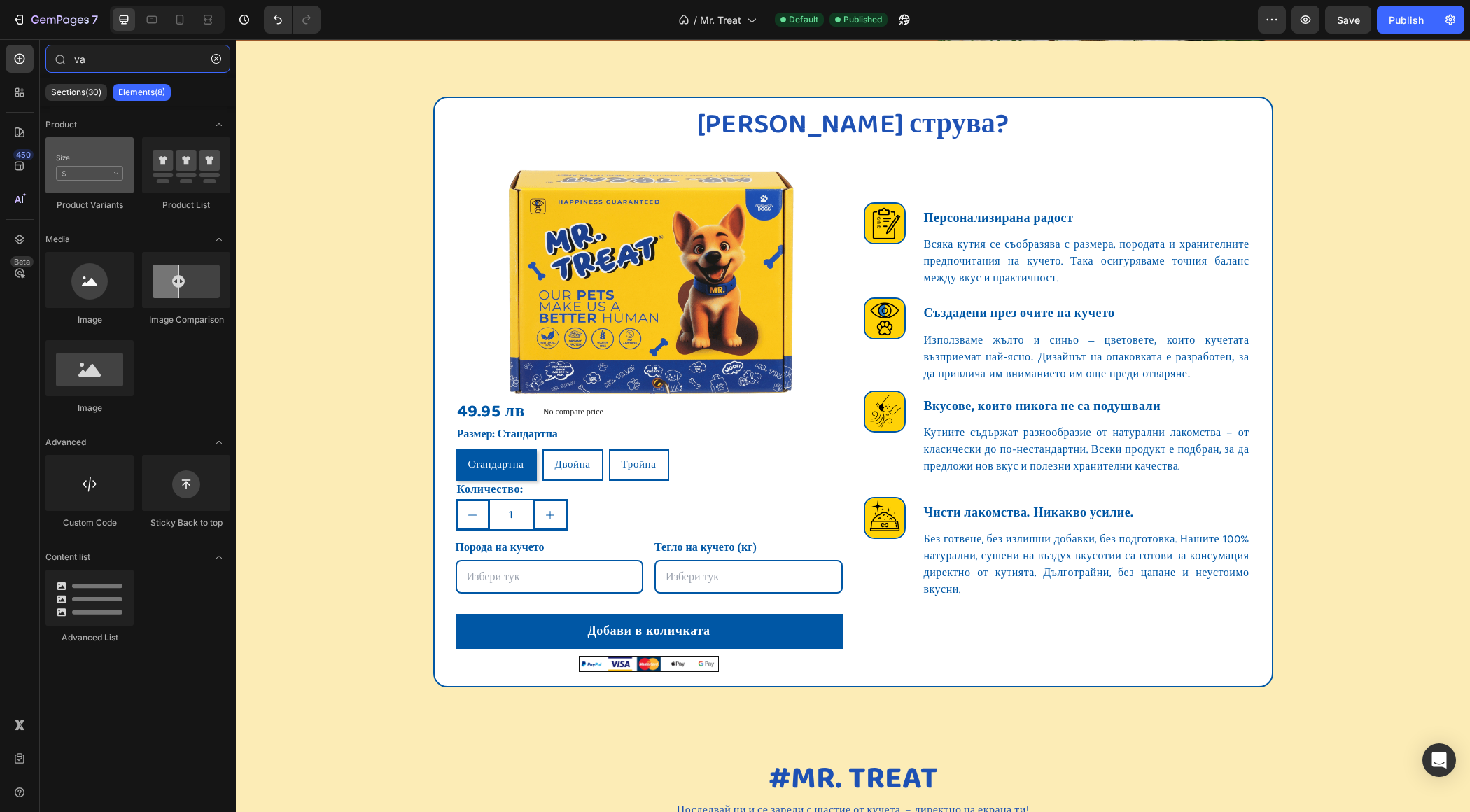
type input "va"
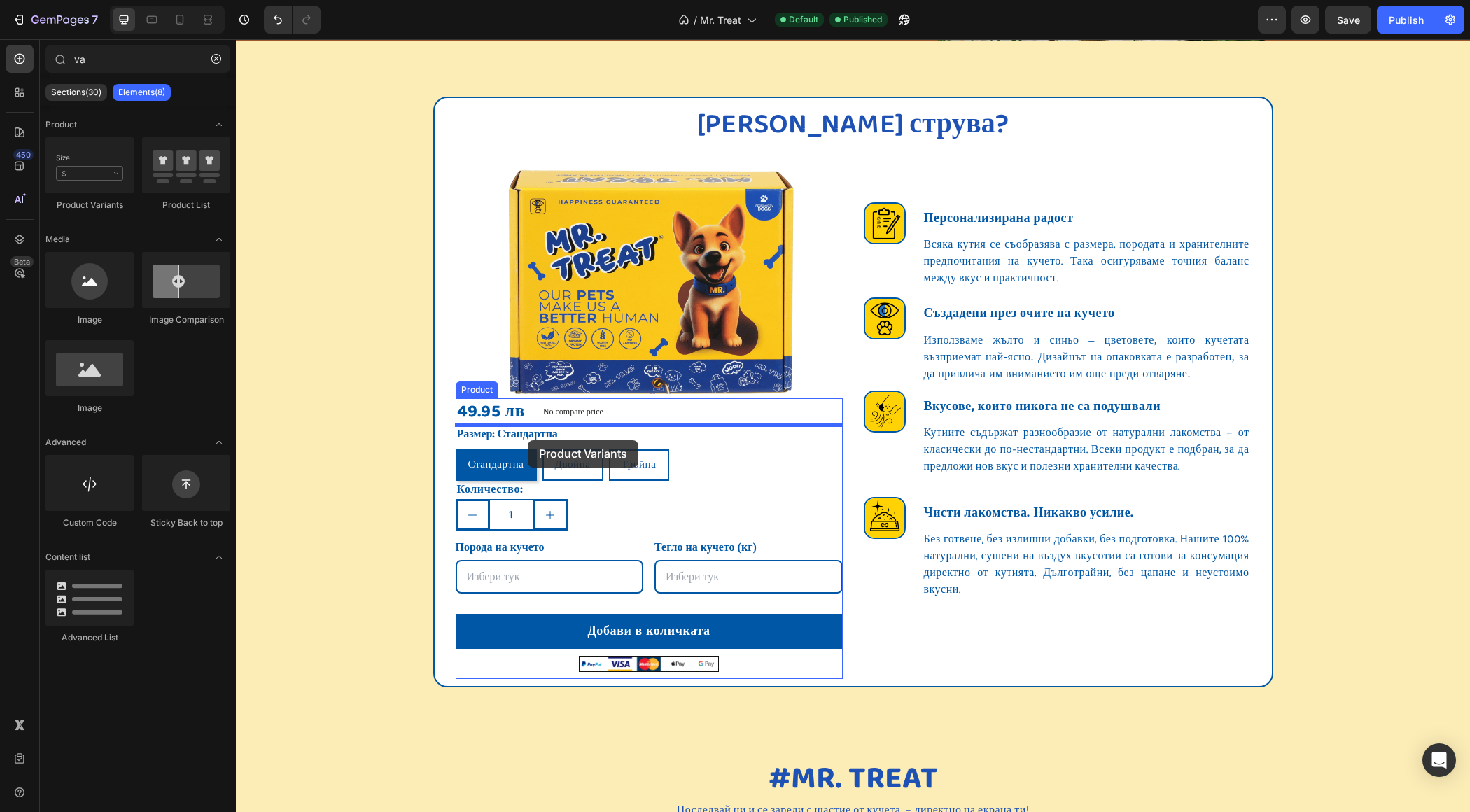
drag, startPoint x: 337, startPoint y: 215, endPoint x: 527, endPoint y: 441, distance: 295.3
radio input "true"
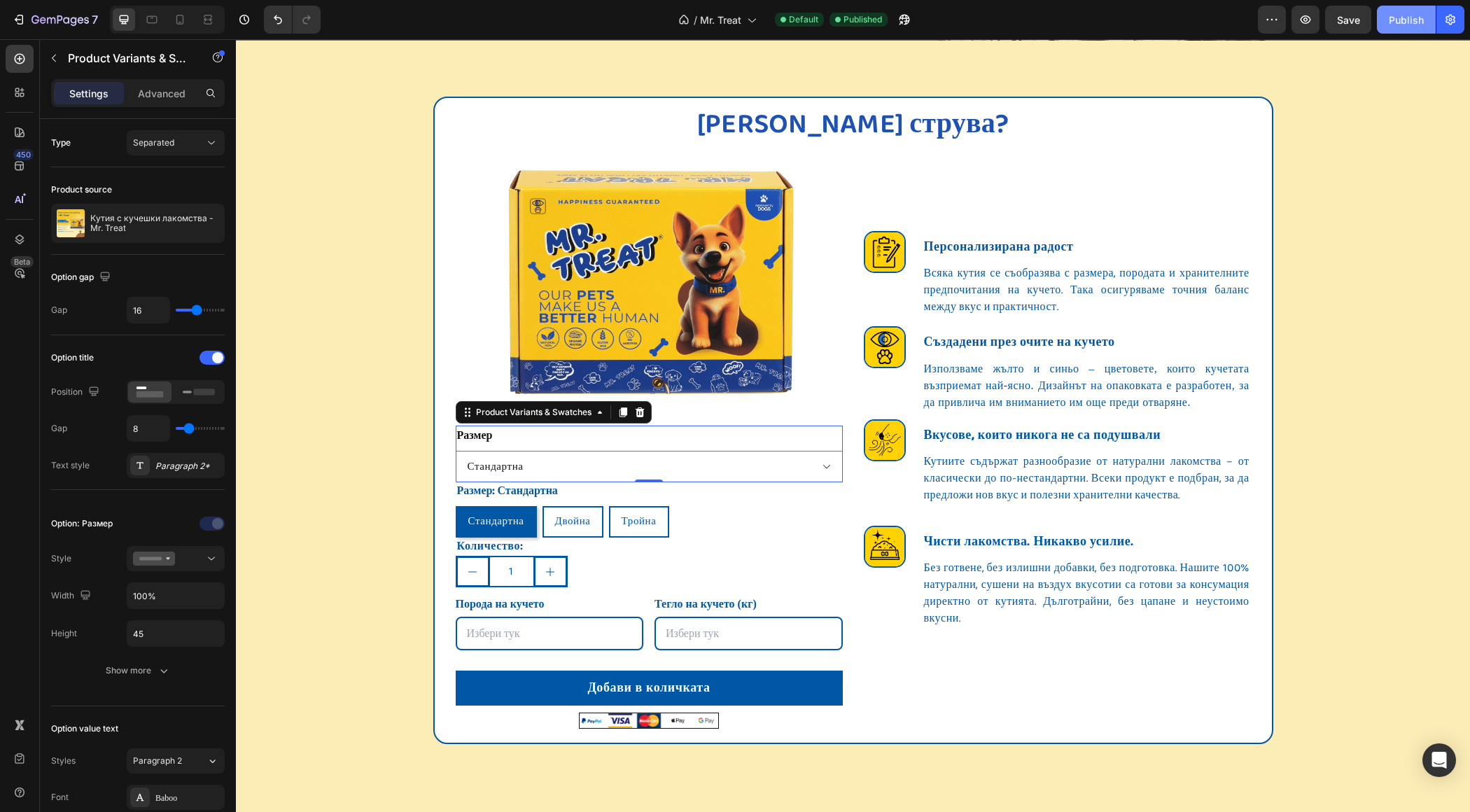
click at [1416, 19] on div "Publish" at bounding box center [1407, 19] width 35 height 15
click at [1314, 26] on button "button" at bounding box center [1305, 19] width 28 height 28
click at [641, 414] on icon at bounding box center [638, 412] width 9 height 10
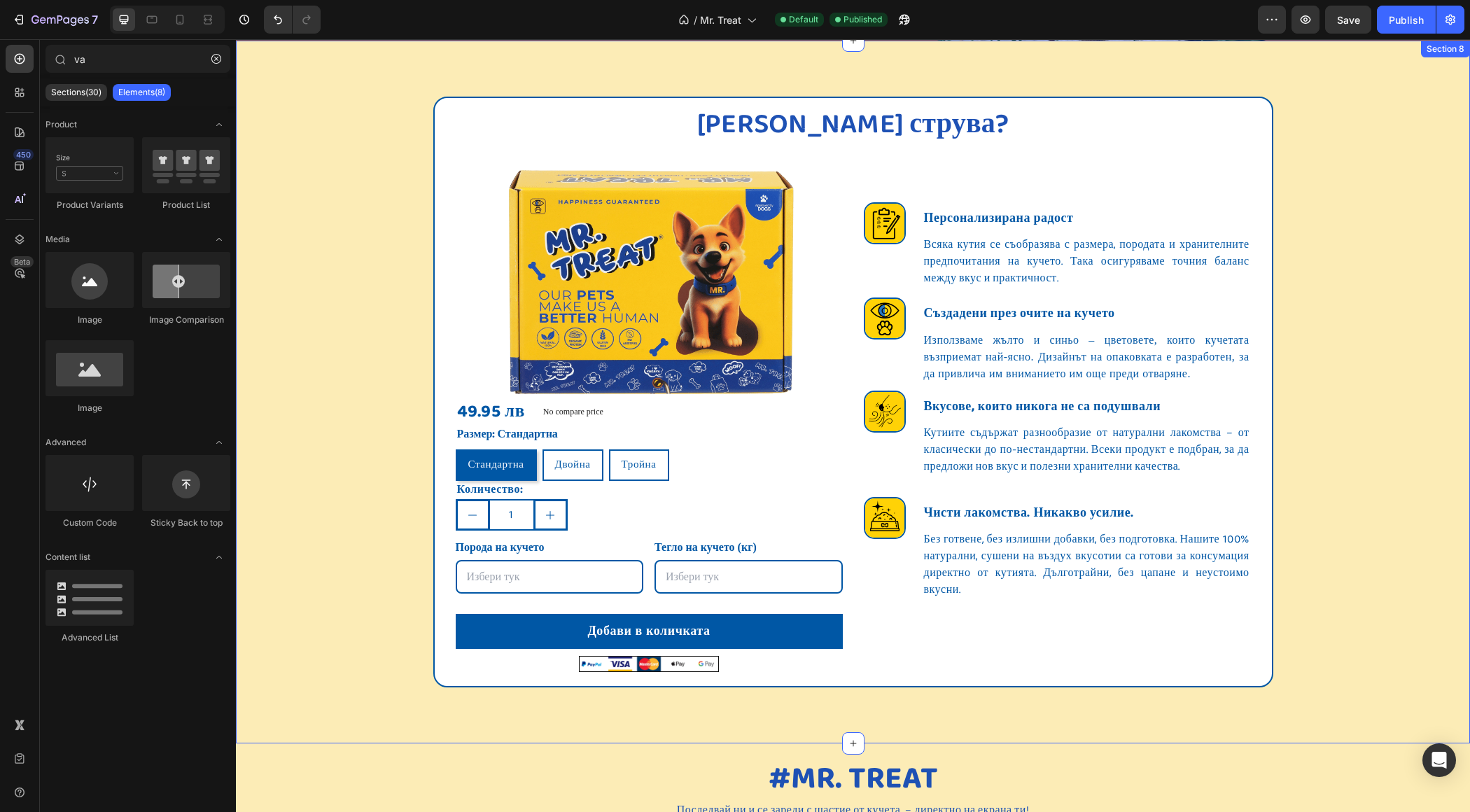
click at [327, 383] on div "[PERSON_NAME] струва? Heading Image 49.95 лв Product Price Product Price No com…" at bounding box center [853, 391] width 1234 height 590
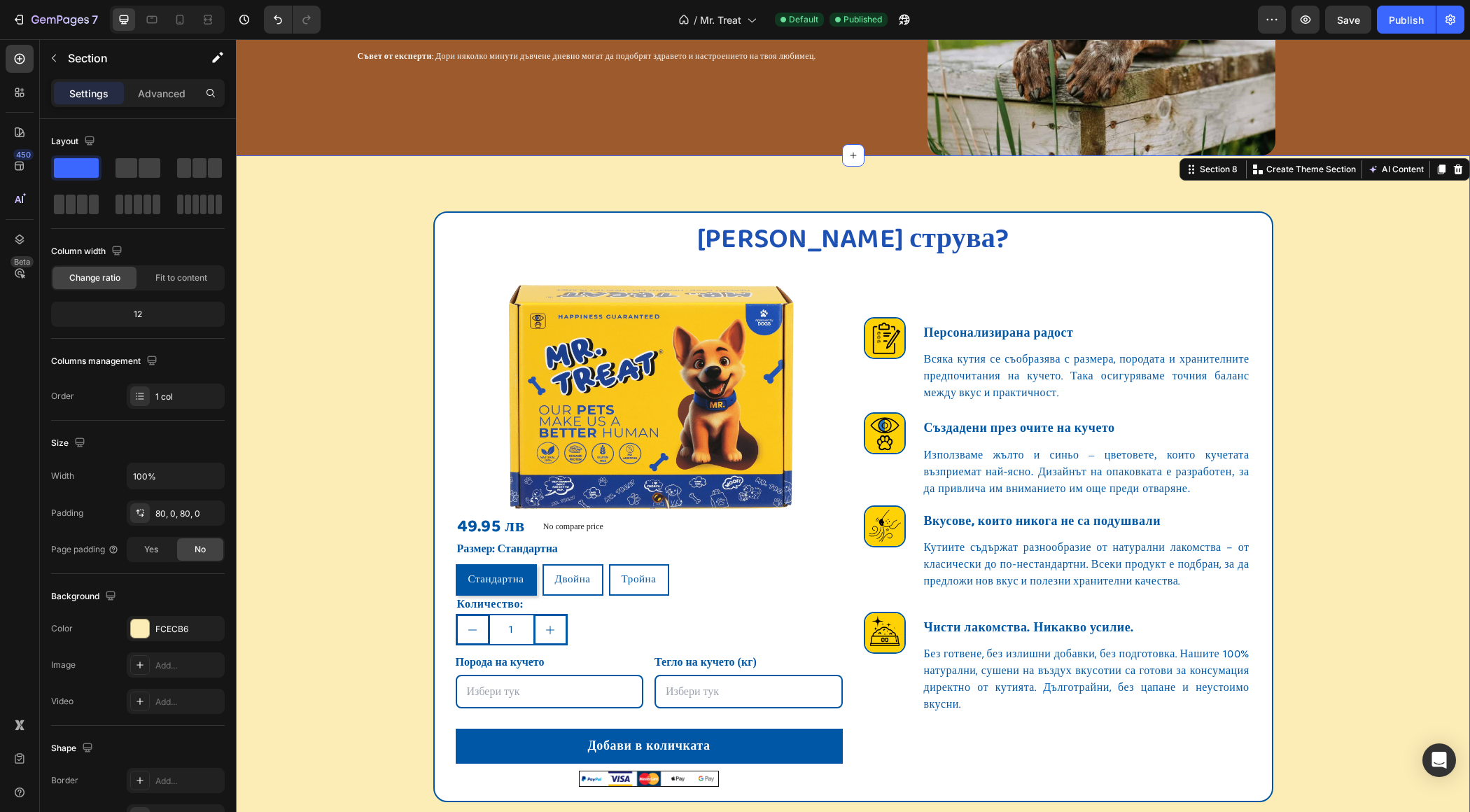
scroll to position [1923, 0]
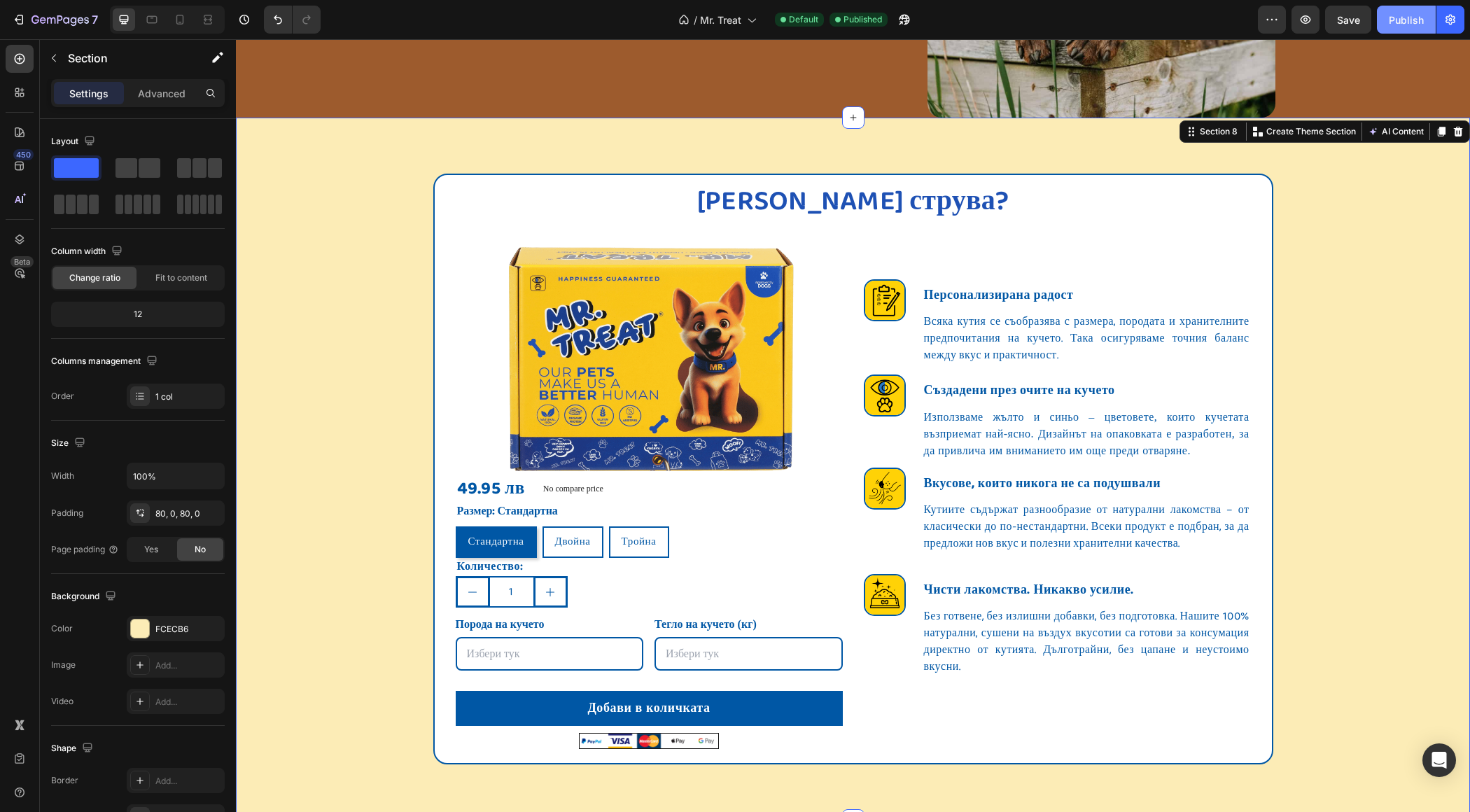
click at [1409, 16] on div "Publish" at bounding box center [1407, 19] width 35 height 15
click at [1447, 16] on icon "button" at bounding box center [1451, 19] width 14 height 14
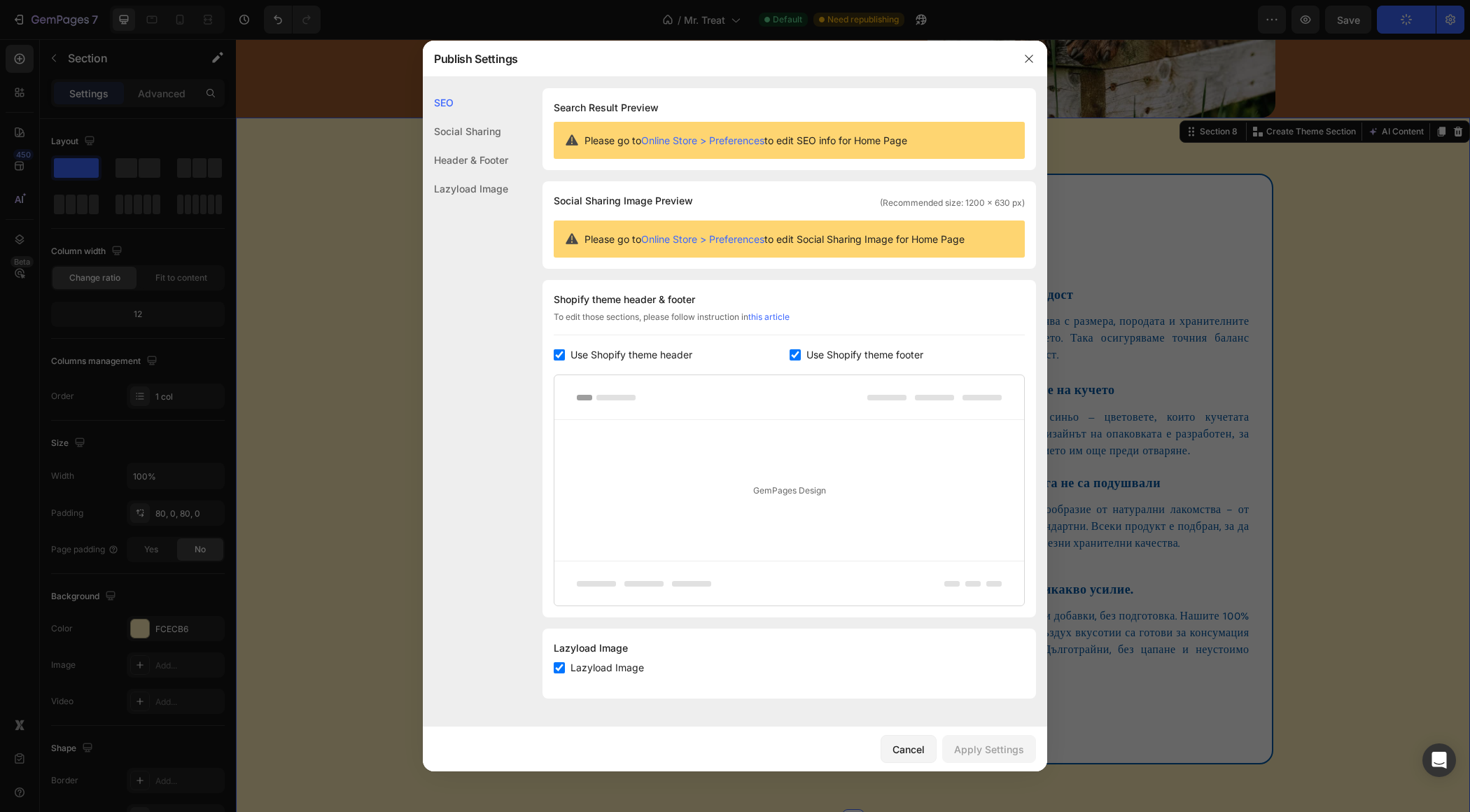
click at [484, 131] on div "Social Sharing" at bounding box center [466, 131] width 86 height 28
click at [478, 149] on div "Header & Footer" at bounding box center [466, 159] width 86 height 28
click at [473, 181] on div "Lazyload Image" at bounding box center [466, 188] width 86 height 28
click at [898, 738] on button "Cancel" at bounding box center [908, 749] width 56 height 28
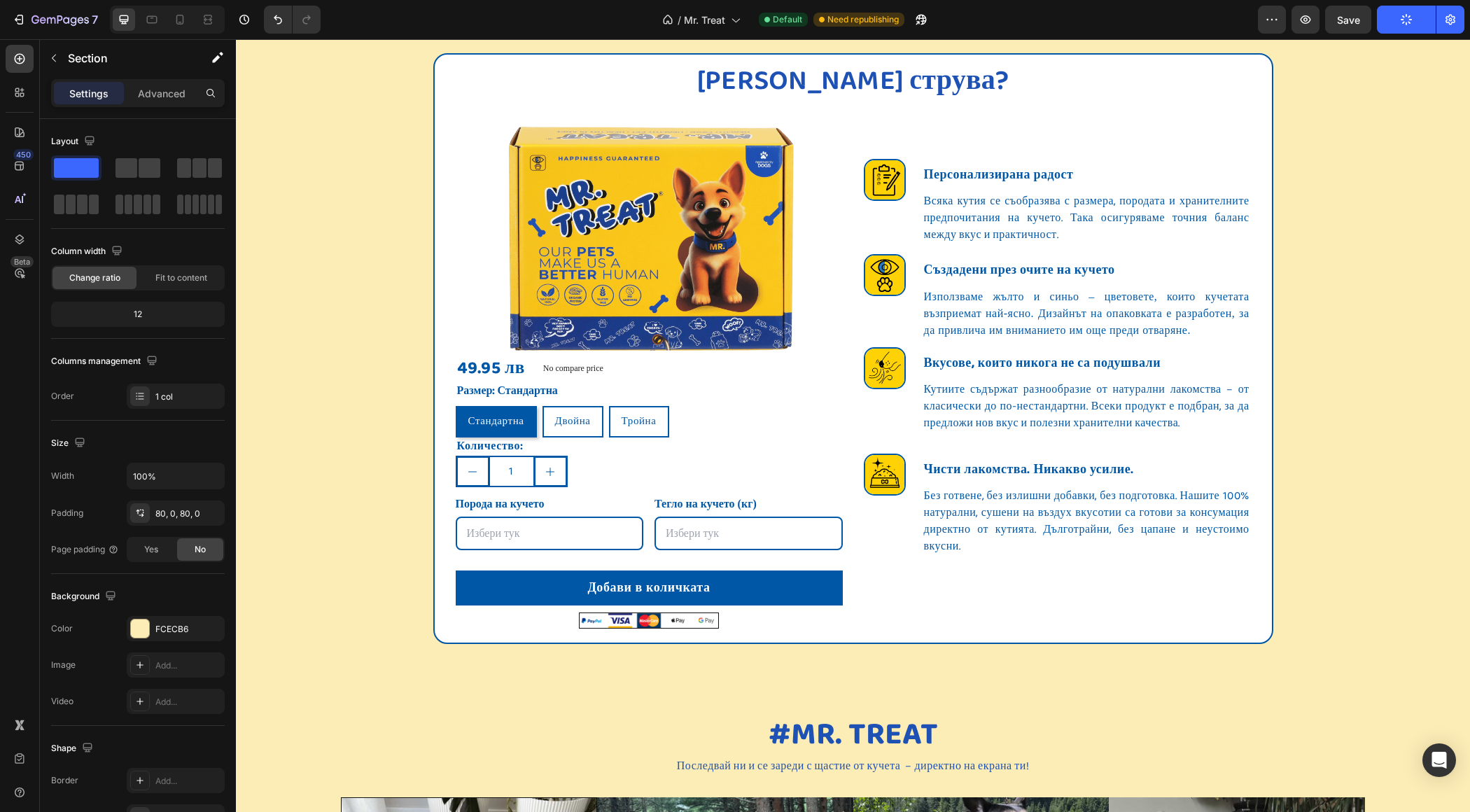
scroll to position [2042, 0]
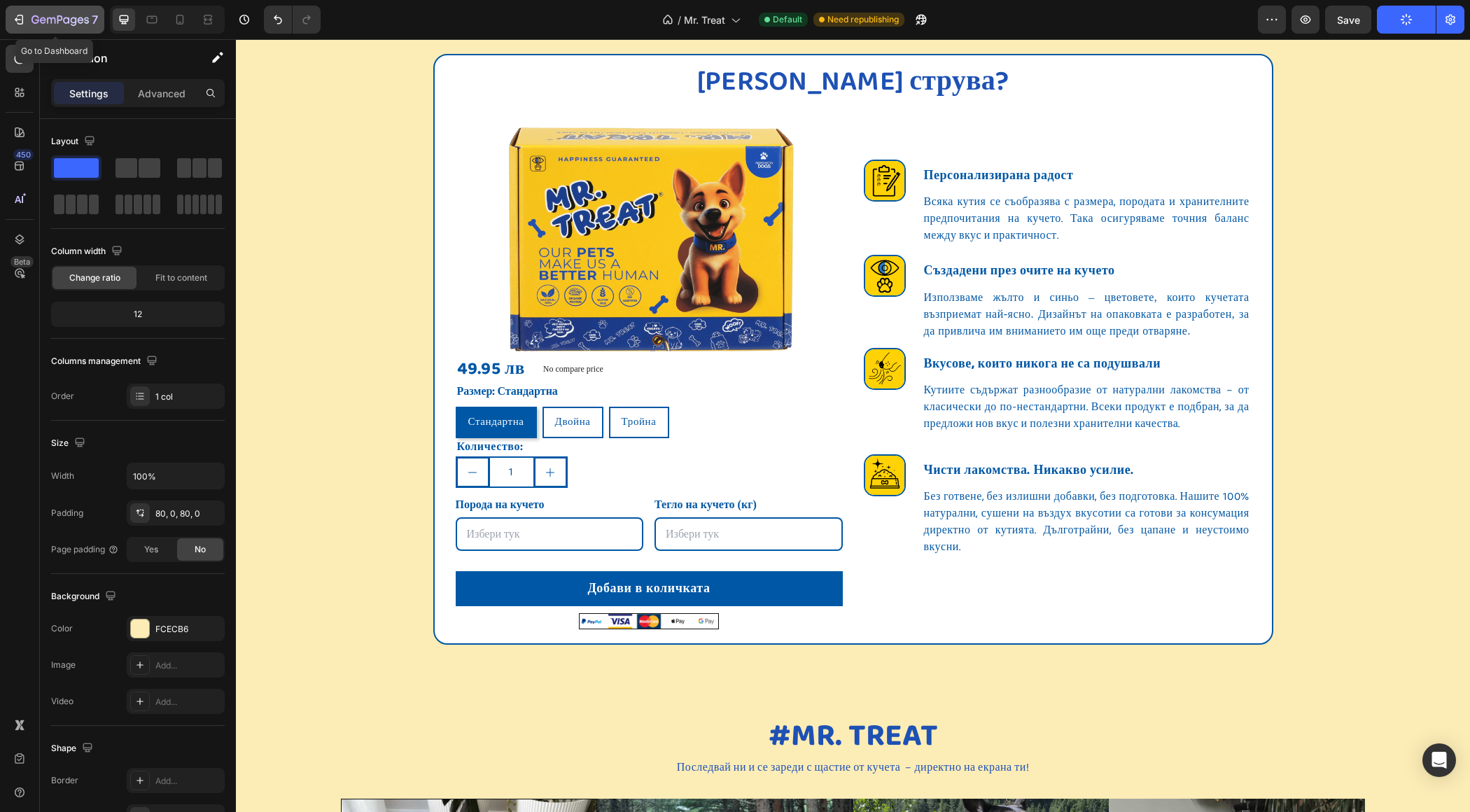
click at [31, 15] on icon "button" at bounding box center [59, 20] width 58 height 12
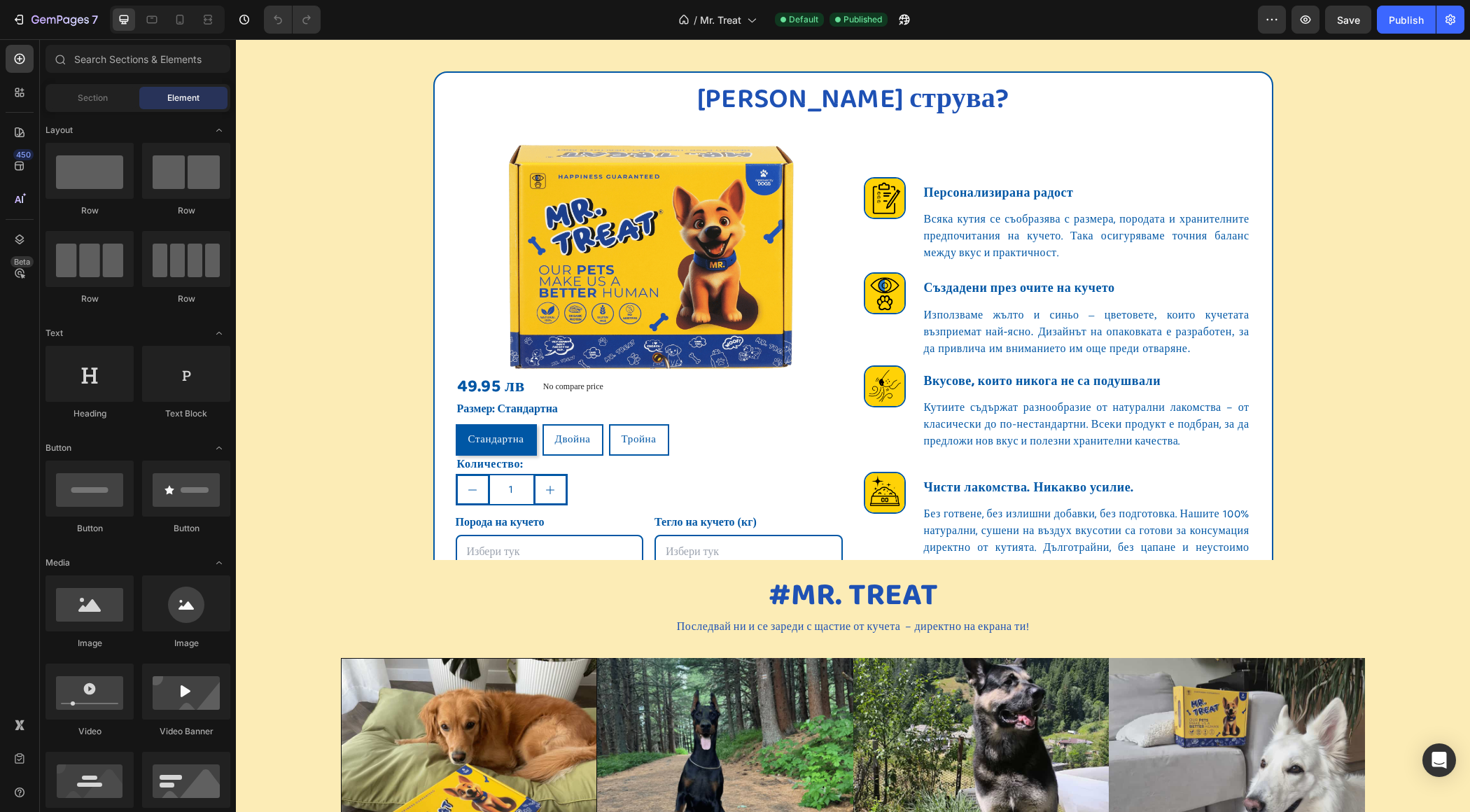
scroll to position [2020, 0]
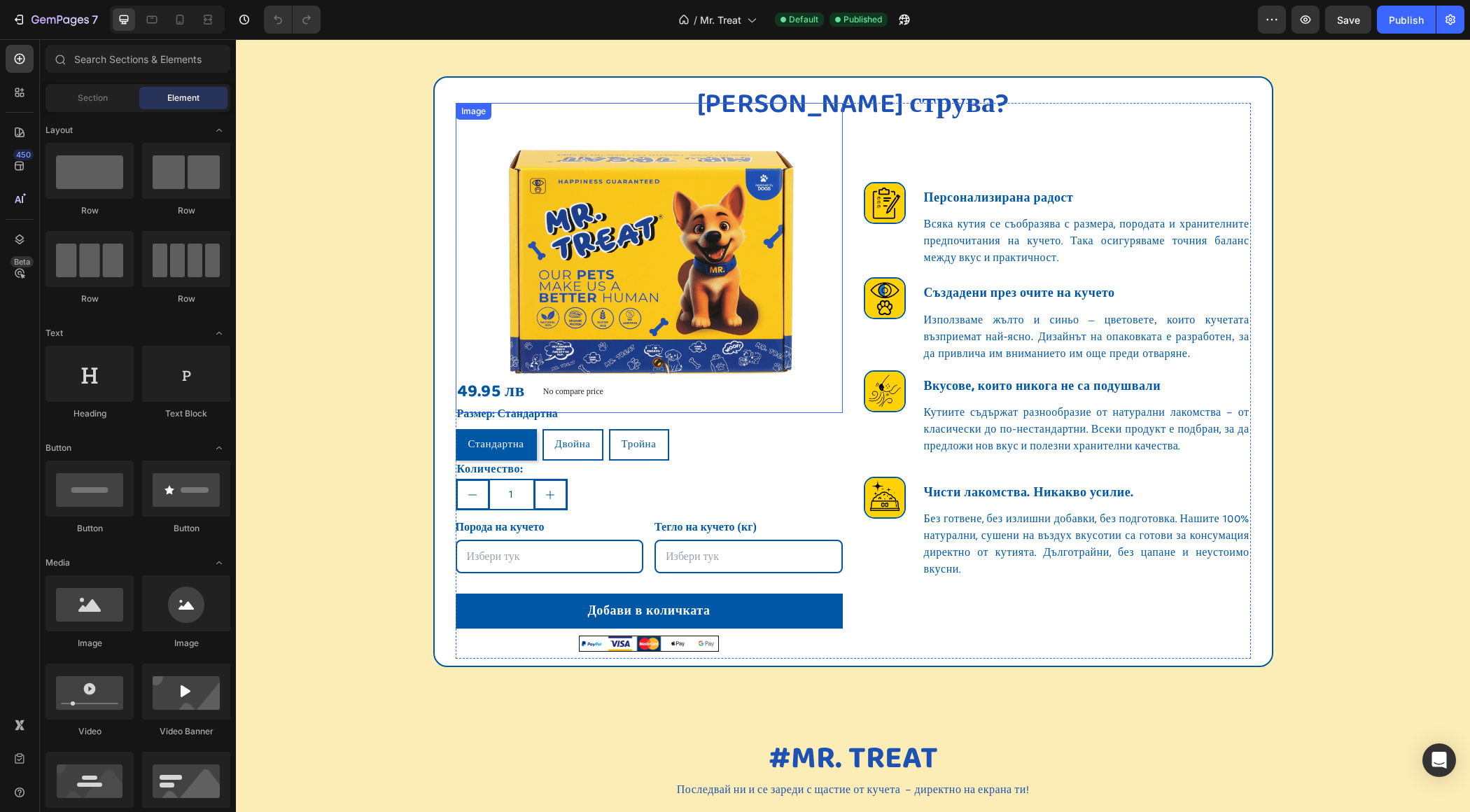
click at [580, 289] on img at bounding box center [648, 257] width 309 height 309
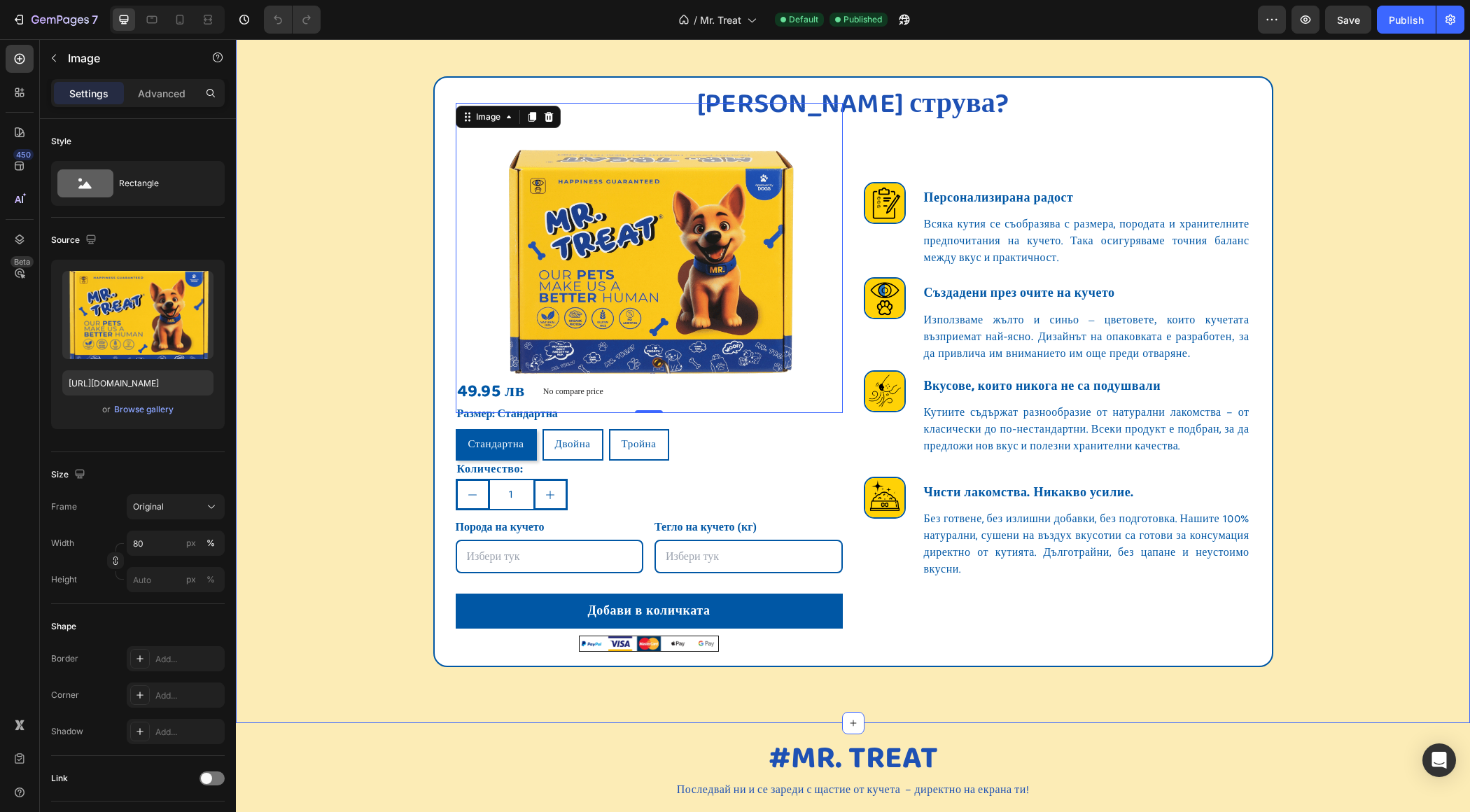
click at [407, 413] on div "Колко струва? Heading Image -50 49.95 лв Product Price Product Price No compare…" at bounding box center [853, 370] width 1234 height 590
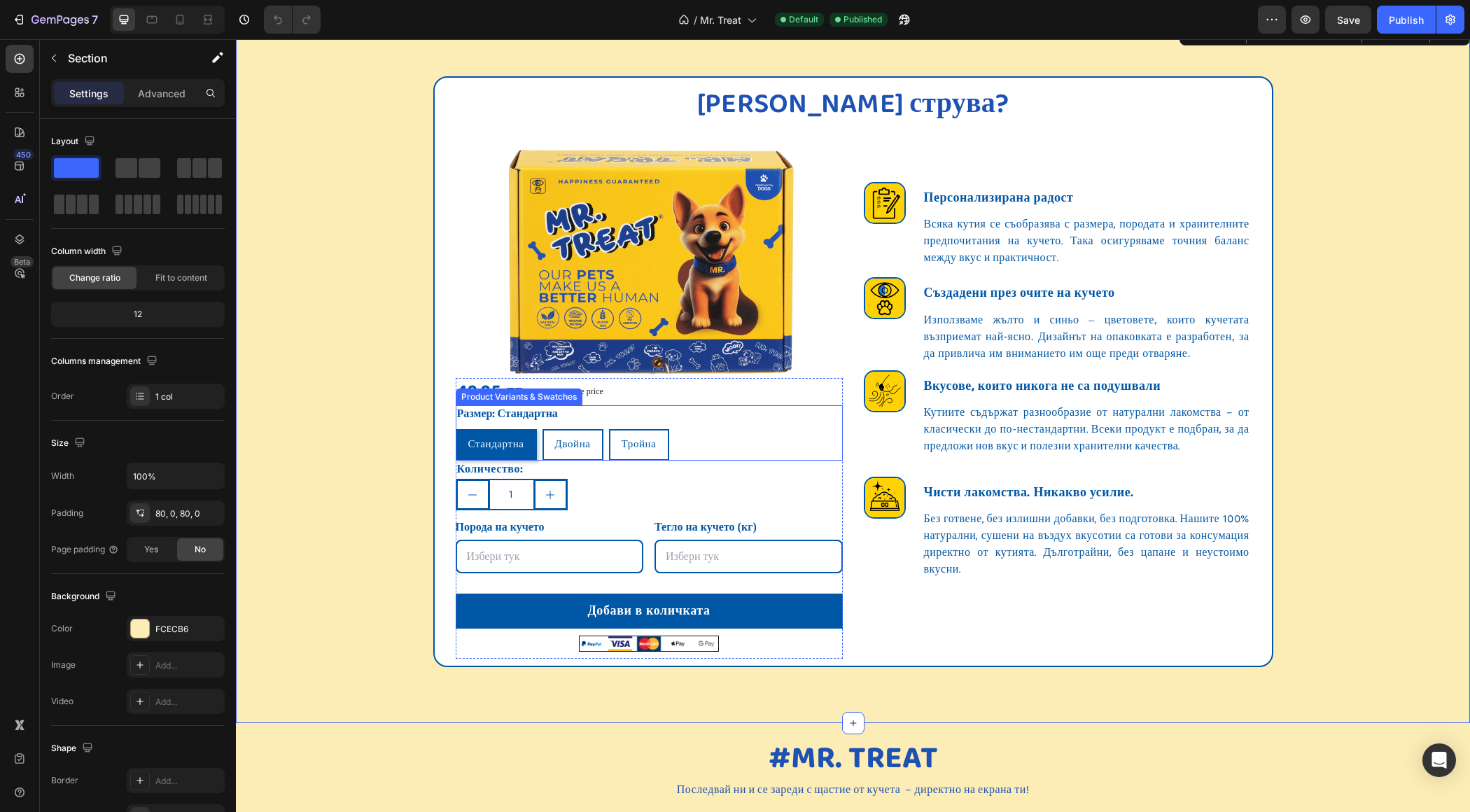
click at [520, 391] on div "Product Variants & Swatches" at bounding box center [519, 397] width 121 height 13
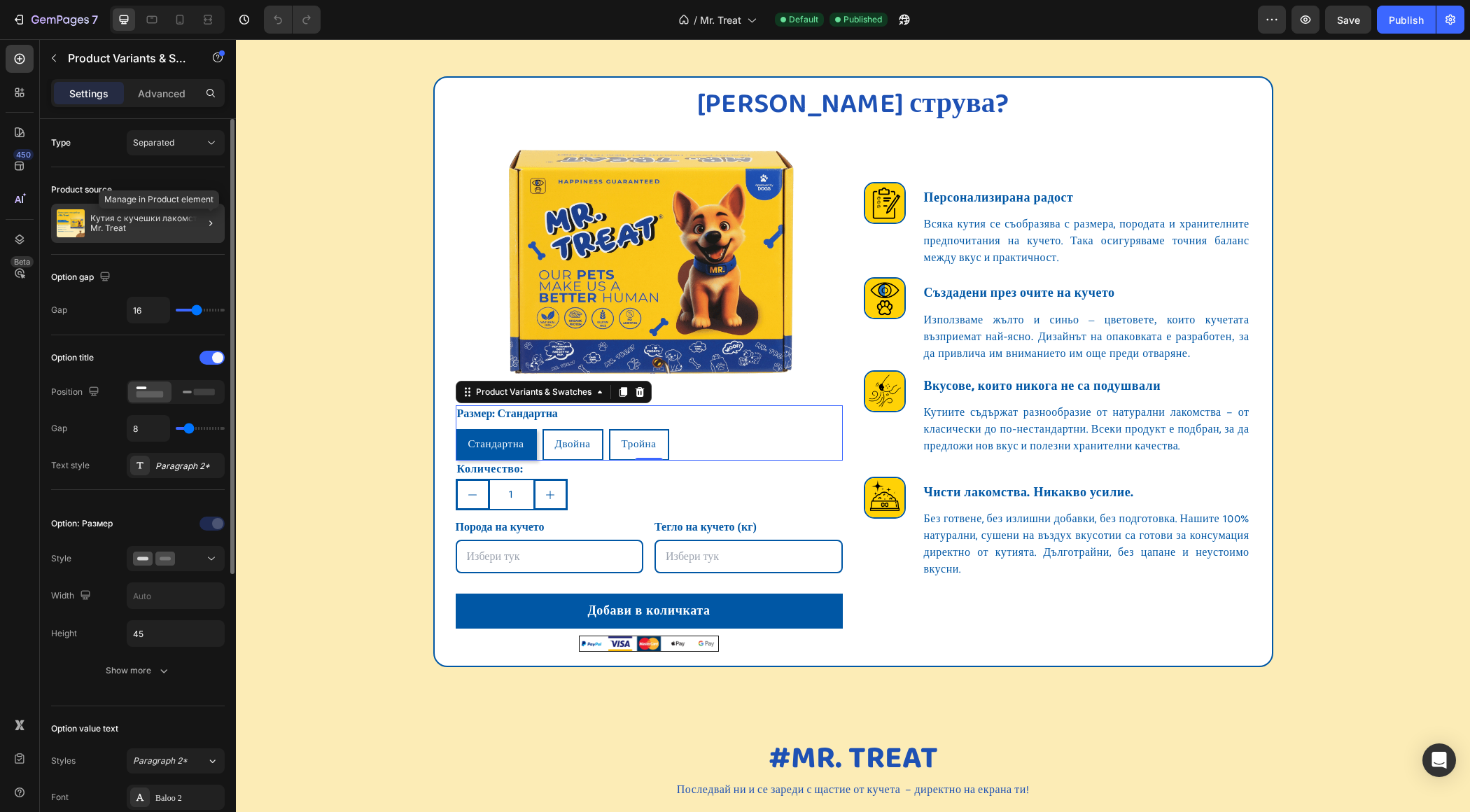
click at [201, 224] on div at bounding box center [205, 223] width 39 height 39
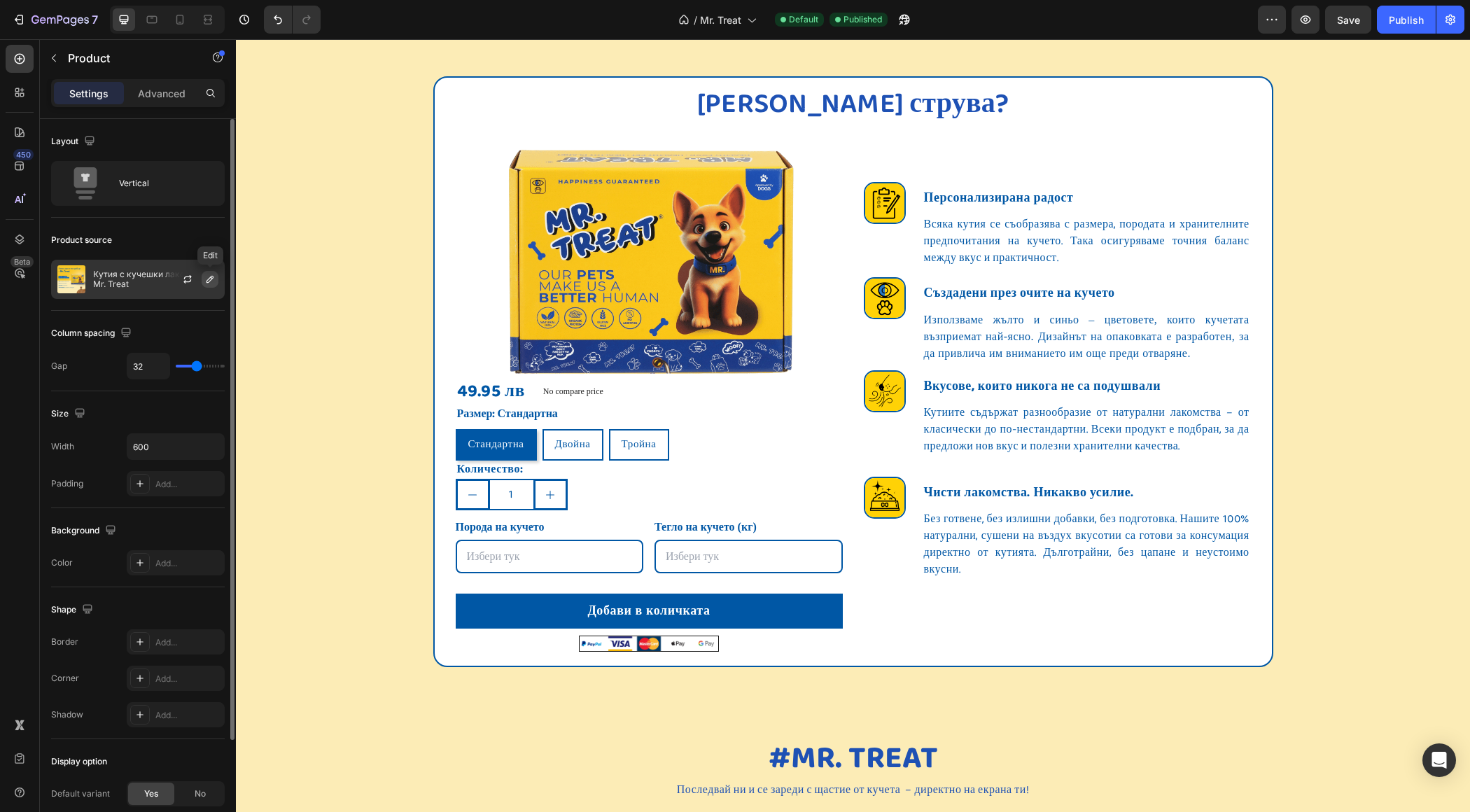
click at [210, 281] on icon "button" at bounding box center [210, 279] width 7 height 7
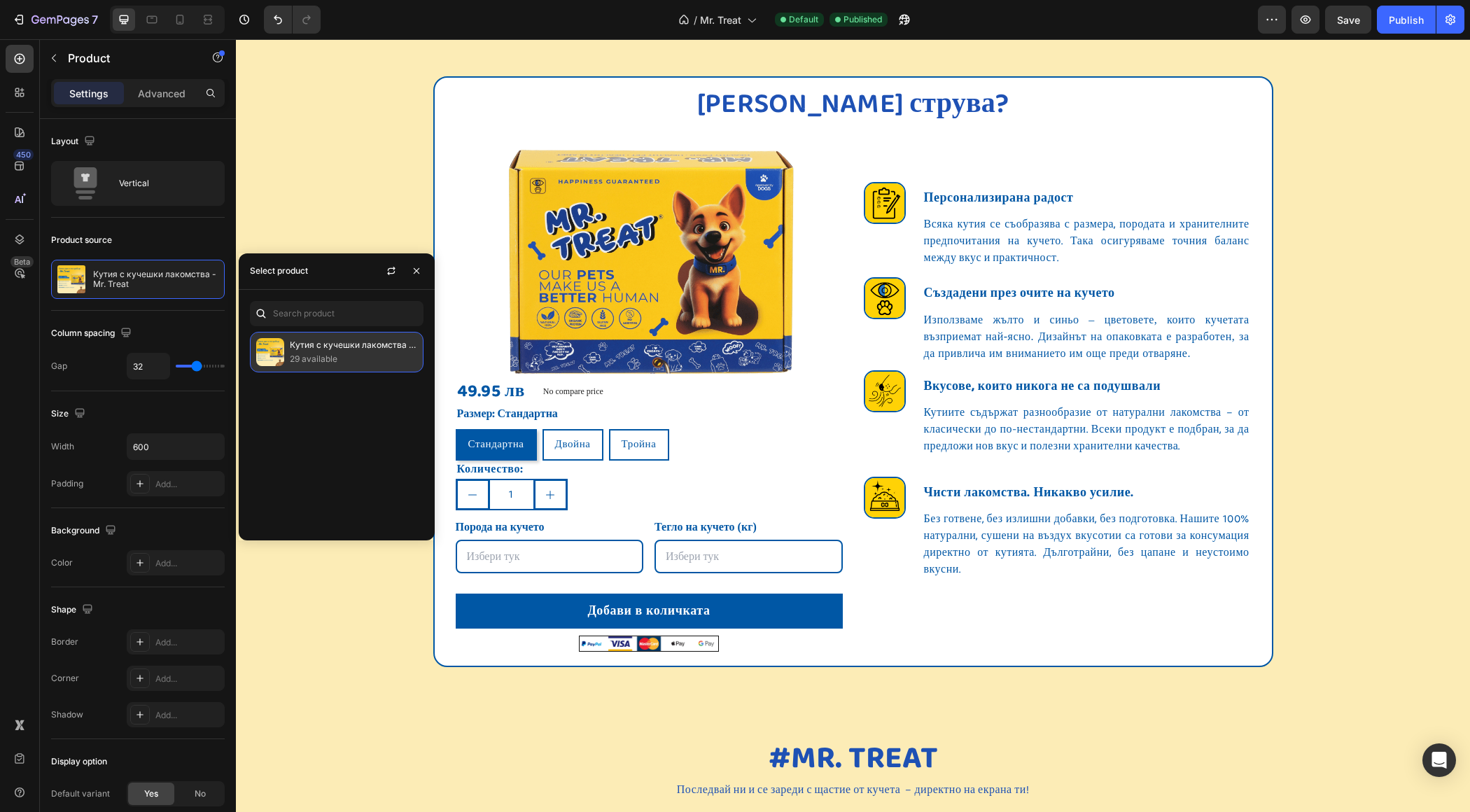
click at [320, 359] on p "29 available" at bounding box center [353, 359] width 128 height 14
click at [379, 192] on div "[PERSON_NAME] струва? Heading Image 49.95 лв Product Price Product Price No com…" at bounding box center [853, 370] width 1234 height 590
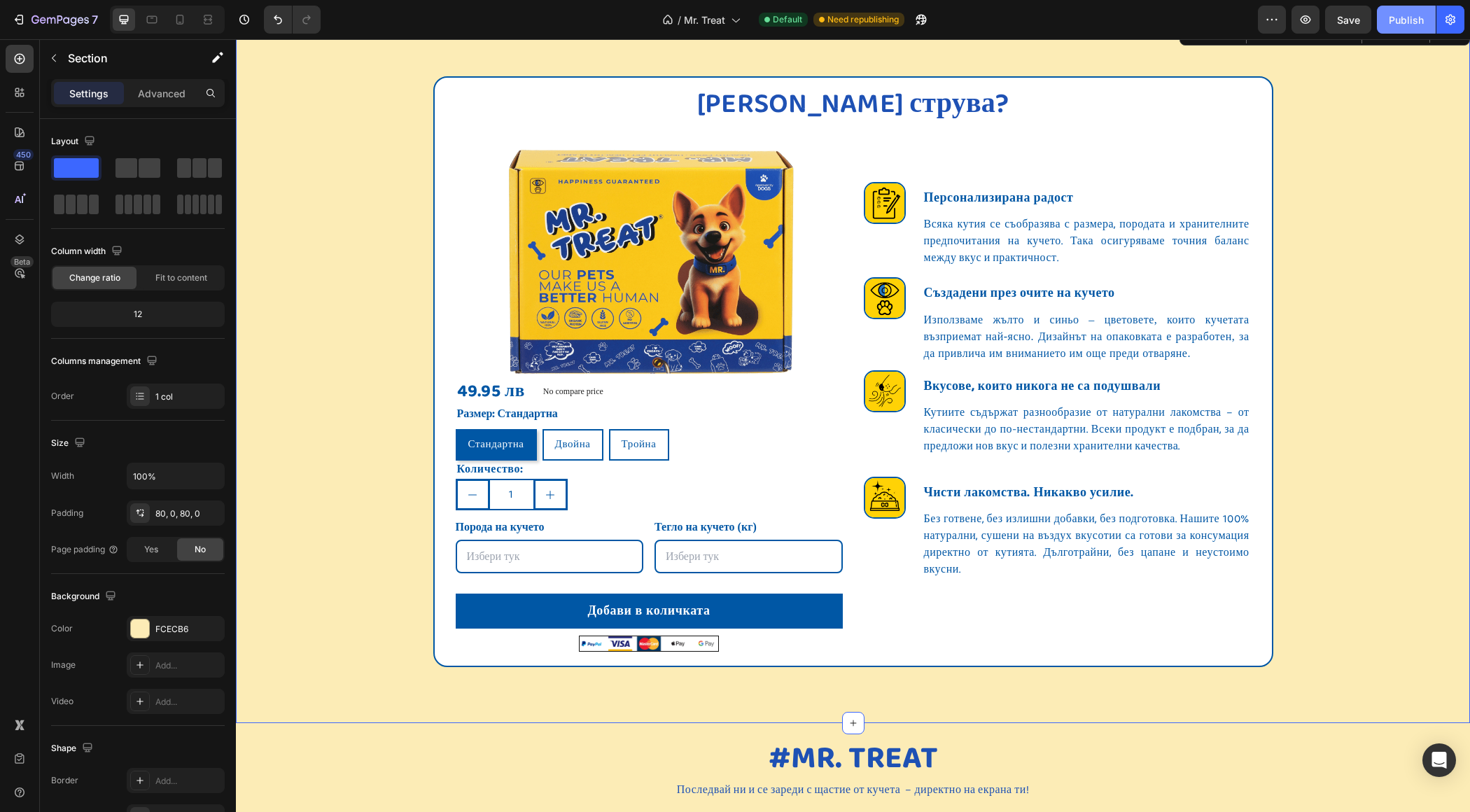
click at [1409, 21] on div "Publish" at bounding box center [1407, 19] width 35 height 15
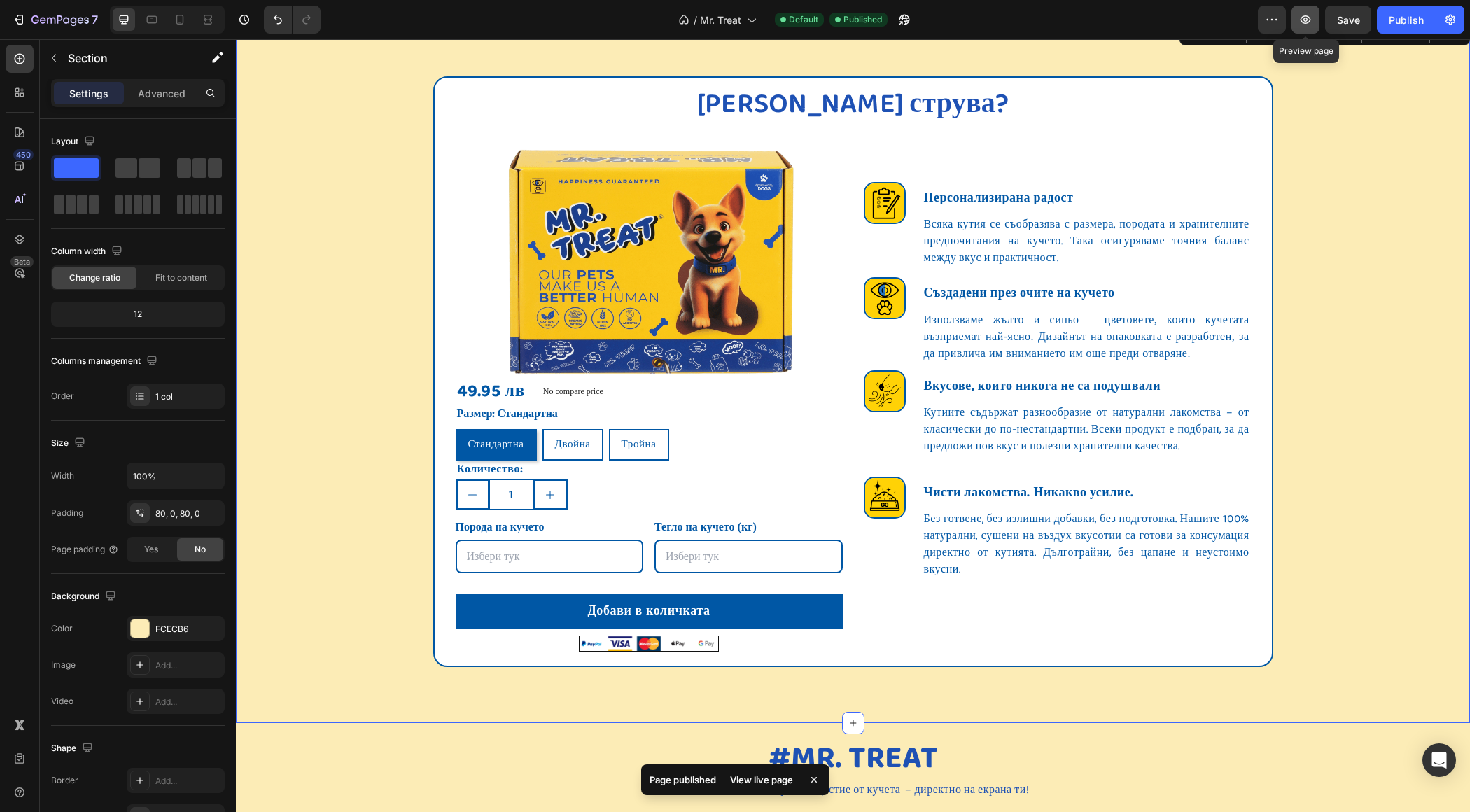
click at [1300, 13] on icon "button" at bounding box center [1305, 19] width 14 height 14
